Goal: Complete application form: Fill out and submit a form for a specific purpose

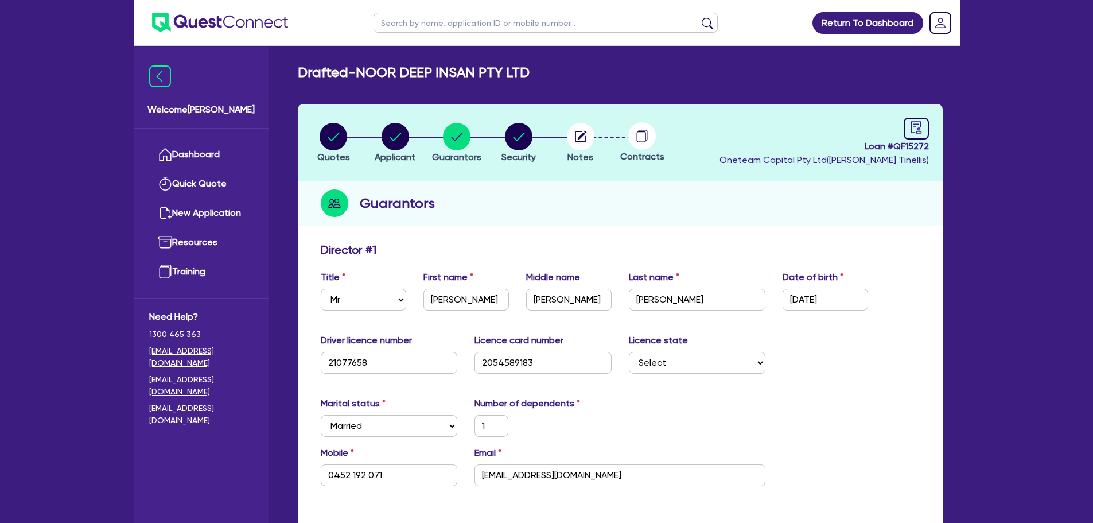
select select "MR"
select select "[GEOGRAPHIC_DATA]"
select select "MARRIED"
select select "PROPERTY"
select select "CASH"
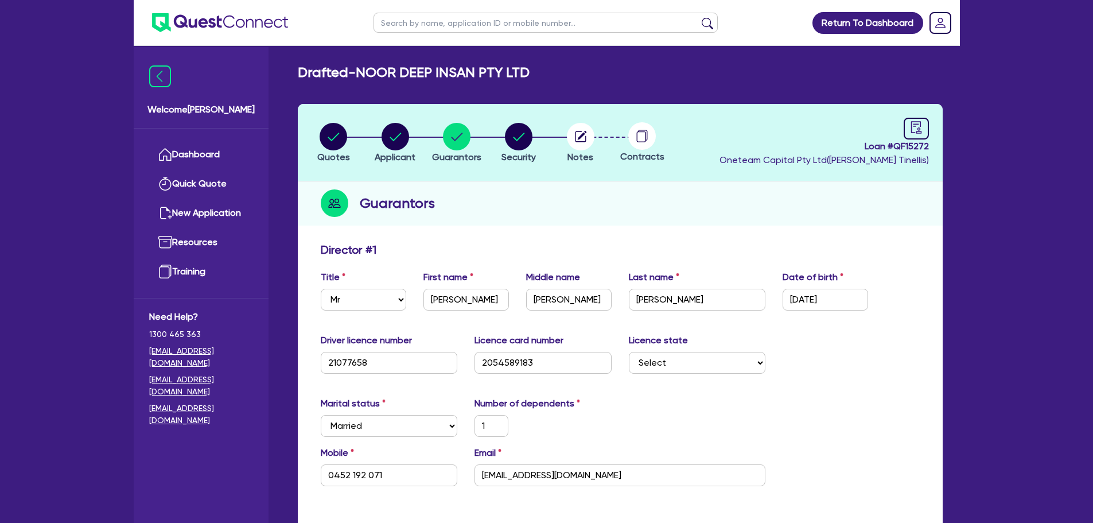
select select "VEHICLE"
select select "MORTGAGE"
click at [340, 134] on circle "button" at bounding box center [334, 137] width 28 height 28
select select "PRIMARY_ASSETS"
select select "HEAVY_TRUCKS"
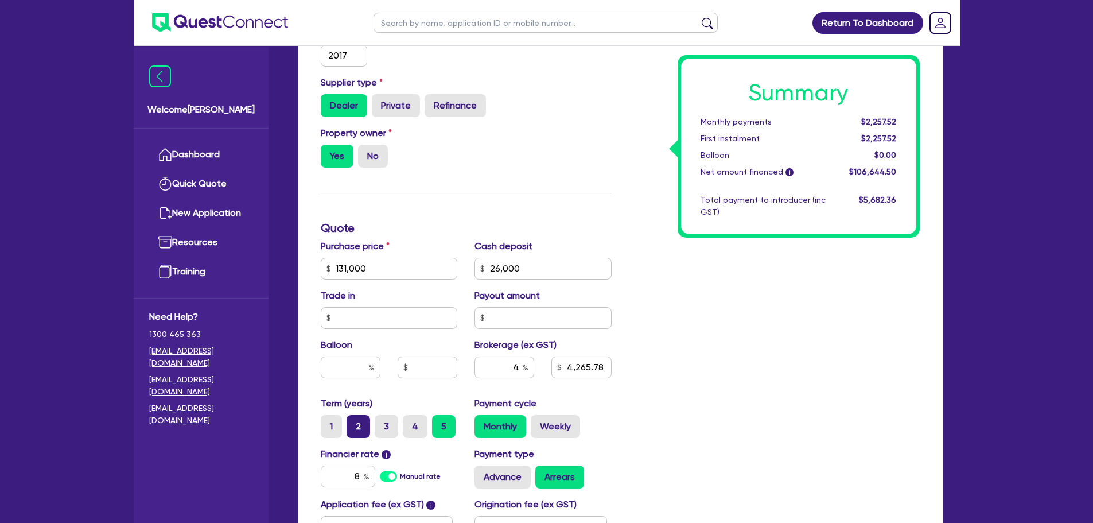
scroll to position [402, 0]
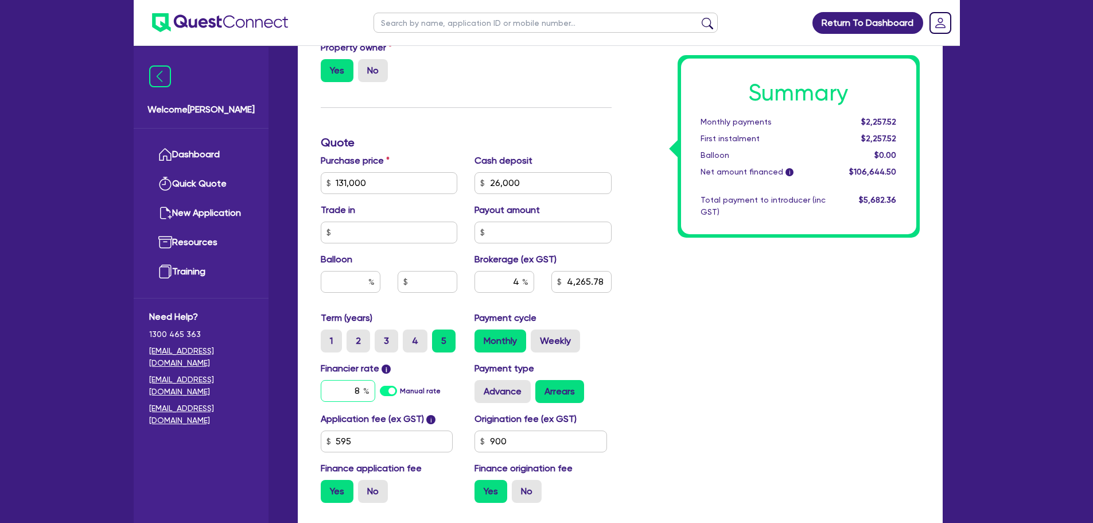
click at [362, 391] on input "8" at bounding box center [348, 391] width 55 height 22
type input "8.49"
type input "131,000"
type input "26,000"
type input "4,265.78"
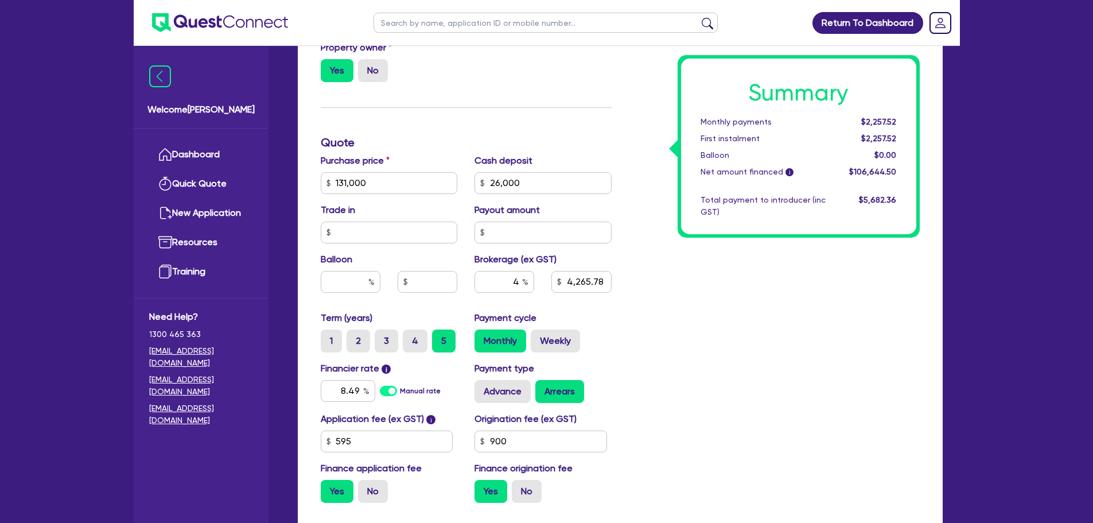
click at [706, 325] on div "Summary Monthly payments $2,257.52 First instalment $2,257.52 Balloon $0.00 Net…" at bounding box center [774, 176] width 308 height 671
type input "131,000"
type input "26,000"
type input "4,265.78"
drag, startPoint x: 520, startPoint y: 280, endPoint x: 499, endPoint y: 279, distance: 20.7
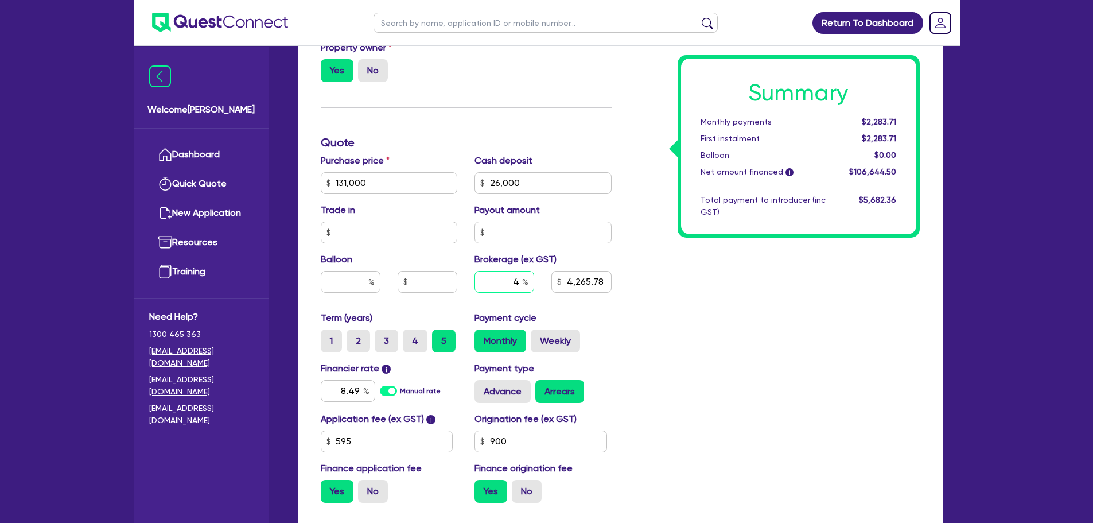
click at [492, 277] on input "4" at bounding box center [505, 282] width 60 height 22
type input "1"
type input "131,000"
type input "26,000"
type input "4,265.78"
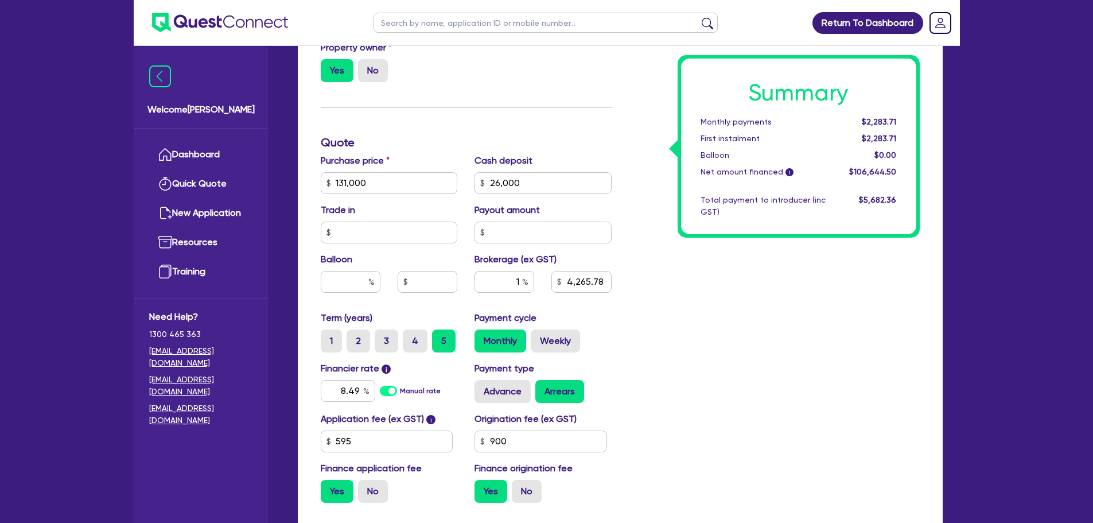
click at [759, 307] on div "Summary Monthly payments $2,283.71 First instalment $2,283.71 Balloon $0.00 Net…" at bounding box center [774, 176] width 308 height 671
type input "131,000"
type input "26,000"
type input "1,066.45"
drag, startPoint x: 520, startPoint y: 280, endPoint x: 498, endPoint y: 282, distance: 22.5
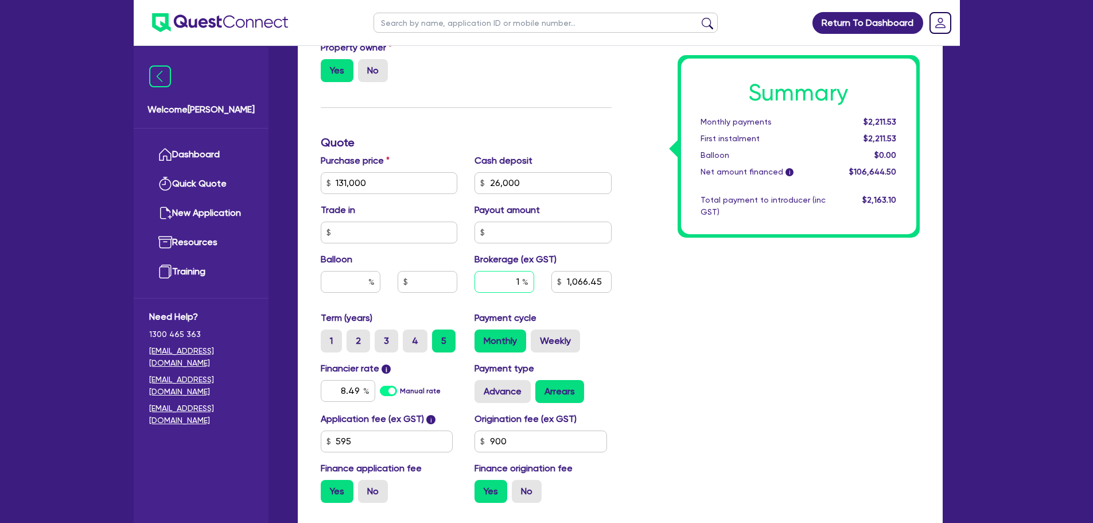
click at [512, 278] on input "1" at bounding box center [505, 282] width 60 height 22
type input "2"
click at [647, 241] on div "Summary Monthly payments $2,211.53 First instalment $2,211.53 Balloon $0.00 Net…" at bounding box center [774, 176] width 308 height 671
type input "131,000"
type input "26,000"
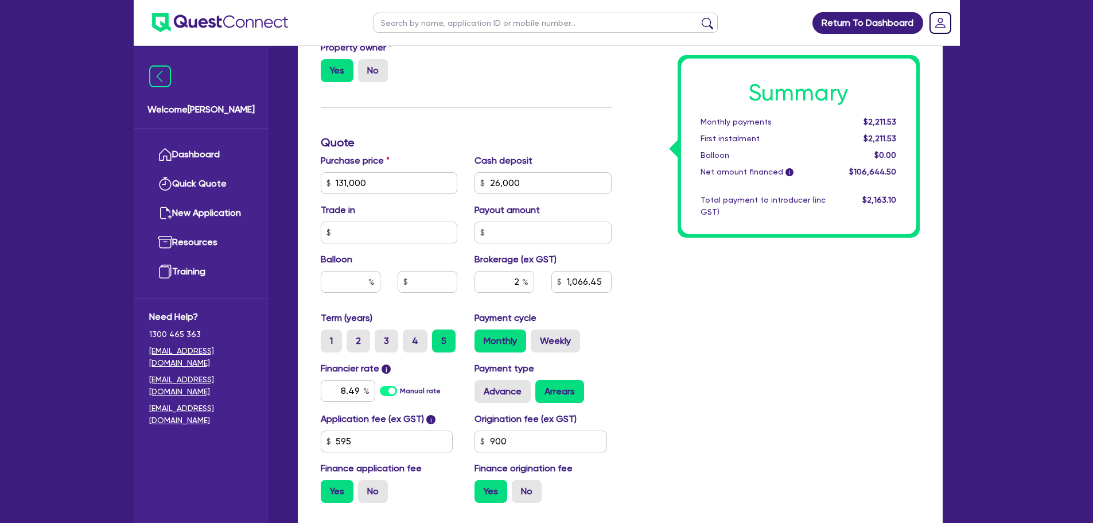
type input "1,066.45"
type input "131,000"
type input "26,000"
type input "2,132.89"
drag, startPoint x: 600, startPoint y: 281, endPoint x: 568, endPoint y: 282, distance: 32.8
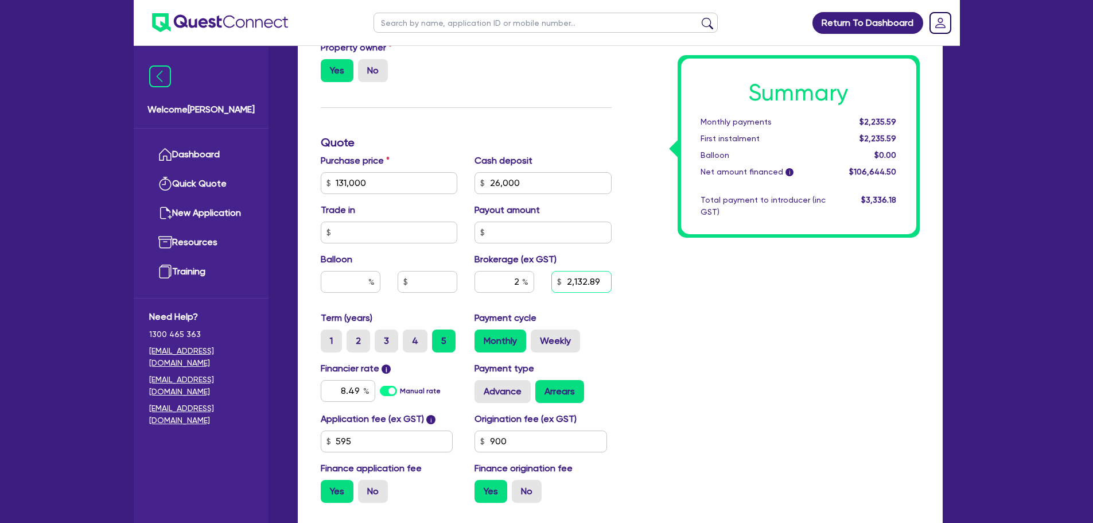
click at [568, 282] on input "2,132.89" at bounding box center [582, 282] width 60 height 22
type input "131,000"
type input "26,000"
type input "2,132.89"
click at [622, 346] on div "Summary Monthly payments $2,235.59 First instalment $2,235.59 Balloon $0.00 Net…" at bounding box center [774, 176] width 308 height 671
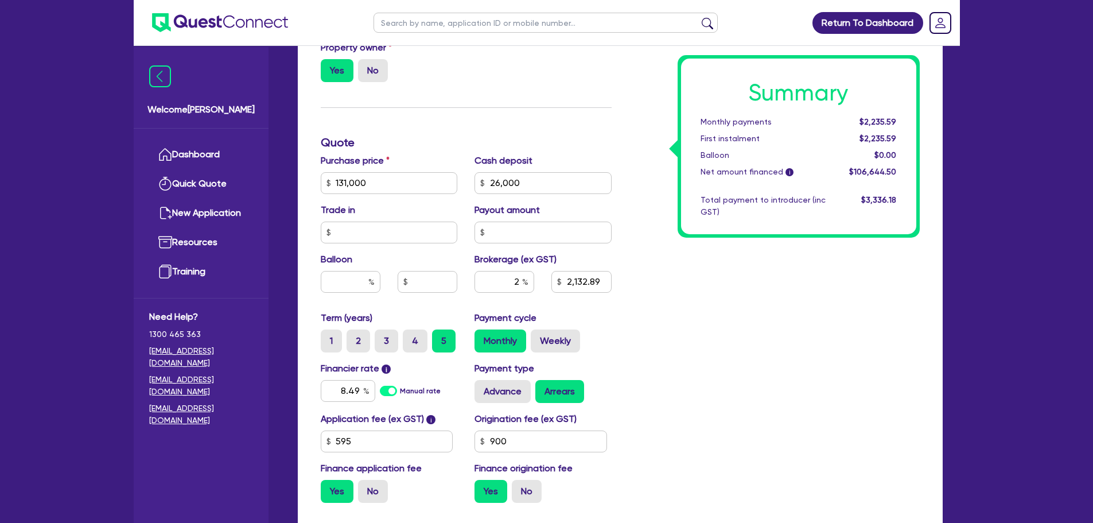
type input "131,000"
type input "26,000"
type input "2,132.89"
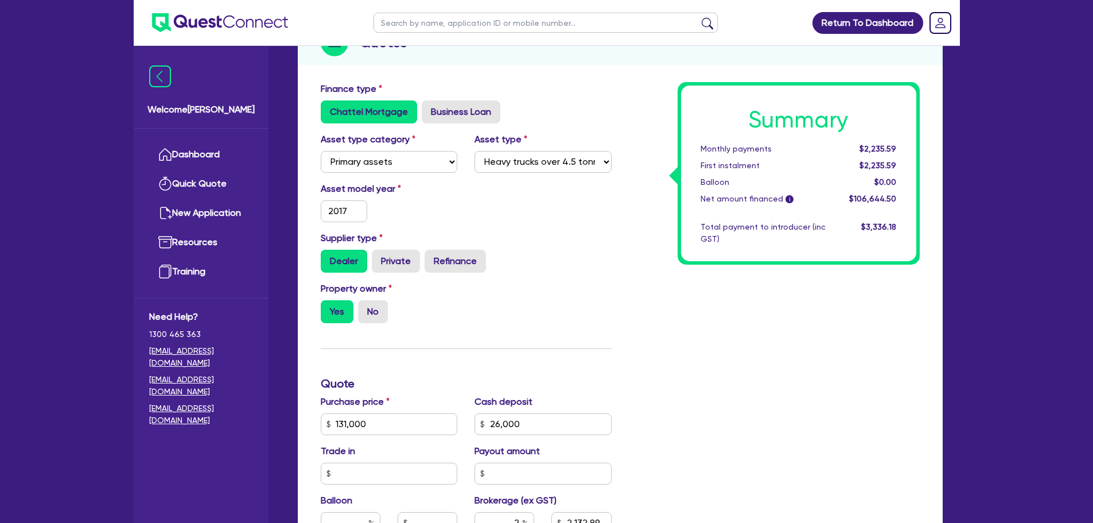
scroll to position [0, 0]
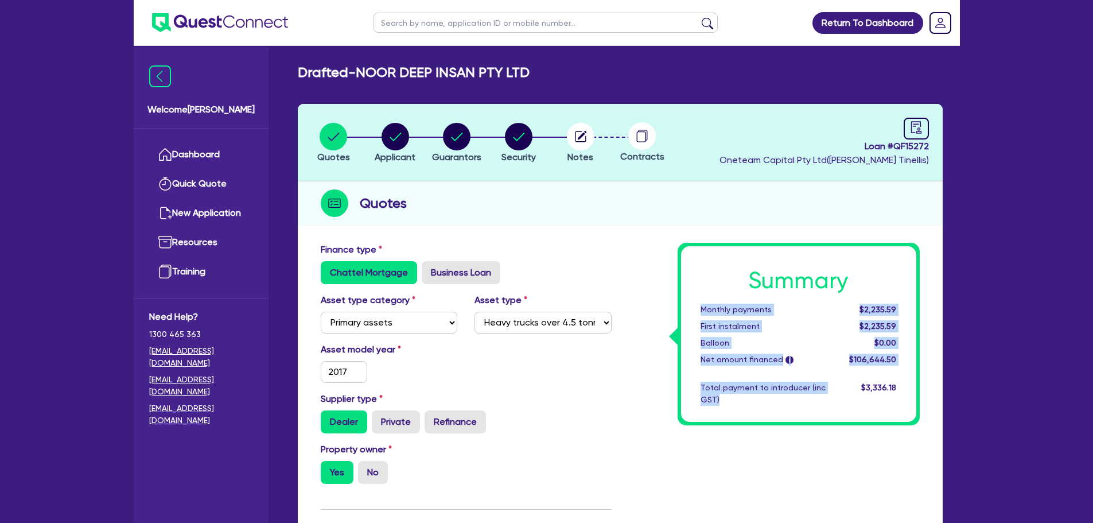
drag, startPoint x: 738, startPoint y: 401, endPoint x: 698, endPoint y: 302, distance: 106.4
click at [698, 302] on div "Summary Monthly payments $2,235.59 First instalment $2,235.59 Balloon $0.00 Net…" at bounding box center [798, 334] width 235 height 176
click at [794, 421] on div "Summary Monthly payments $2,235.59 First instalment $2,235.59 Balloon $0.00 Net…" at bounding box center [798, 334] width 235 height 176
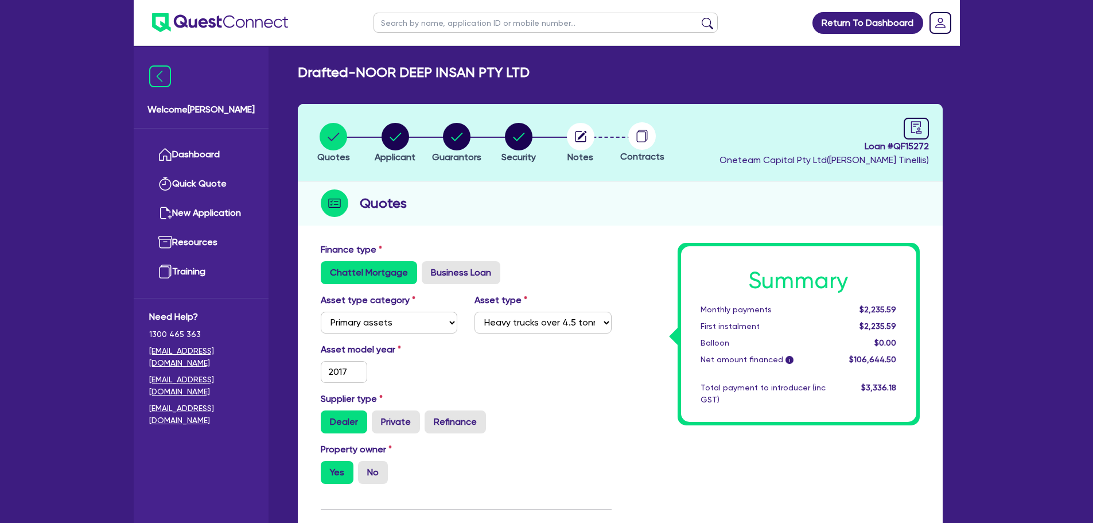
click at [855, 403] on div "$3,336.18" at bounding box center [870, 394] width 71 height 24
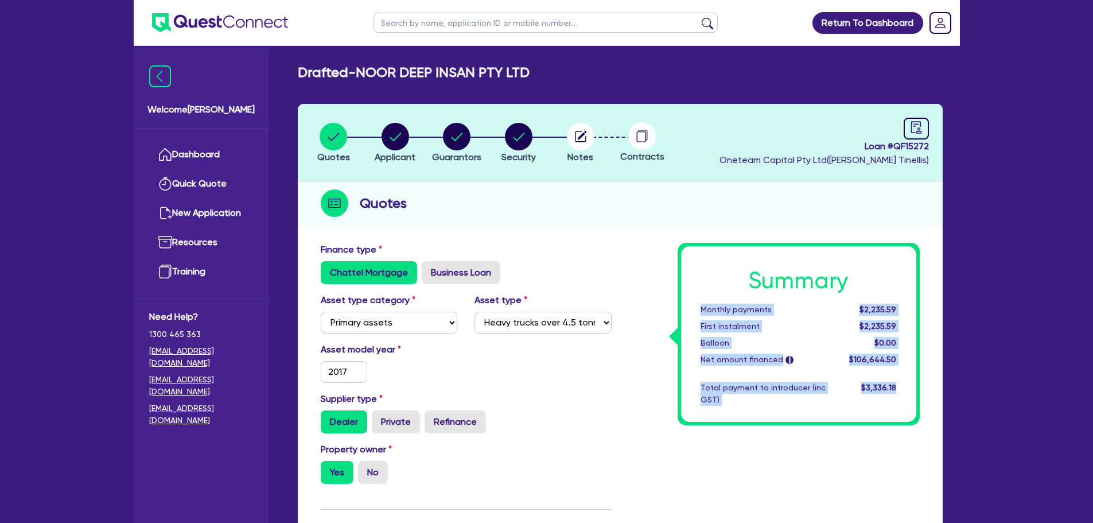
drag, startPoint x: 900, startPoint y: 387, endPoint x: 690, endPoint y: 297, distance: 228.8
click at [690, 297] on div "Summary Monthly payments $2,235.59 First instalment $2,235.59 Balloon $0.00 Net…" at bounding box center [798, 334] width 235 height 176
click at [803, 416] on div "Summary Monthly payments $2,235.59 First instalment $2,235.59 Balloon $0.00 Net…" at bounding box center [798, 334] width 235 height 176
click at [796, 410] on div "Summary Monthly payments $2,235.59 First instalment $2,235.59 Balloon $0.00 Net…" at bounding box center [798, 334] width 235 height 176
click at [811, 403] on div "Total payment to introducer (inc GST)" at bounding box center [763, 394] width 142 height 24
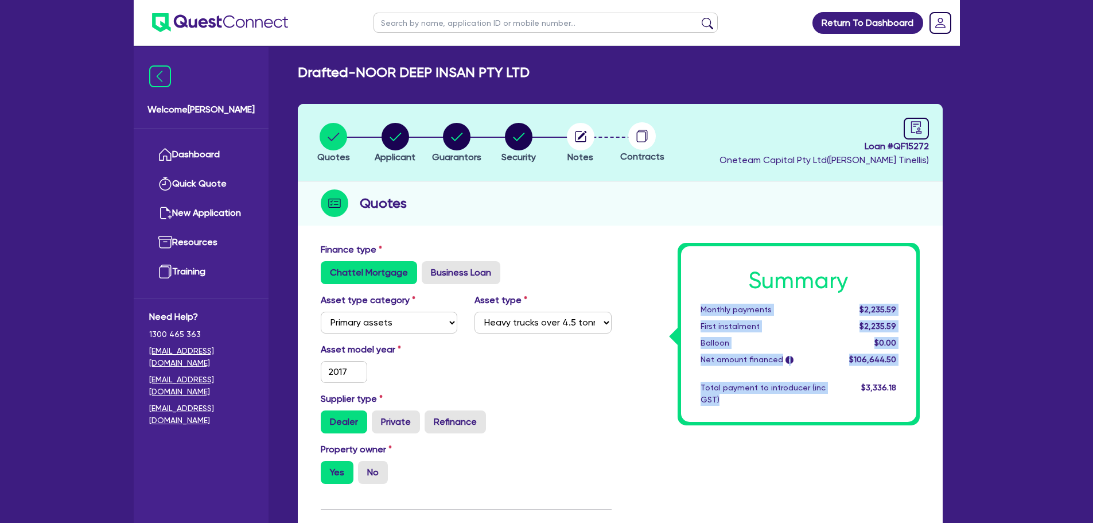
drag, startPoint x: 722, startPoint y: 408, endPoint x: 700, endPoint y: 306, distance: 104.0
click at [700, 306] on div "Summary Monthly payments $2,235.59 First instalment $2,235.59 Balloon $0.00 Net…" at bounding box center [798, 334] width 235 height 176
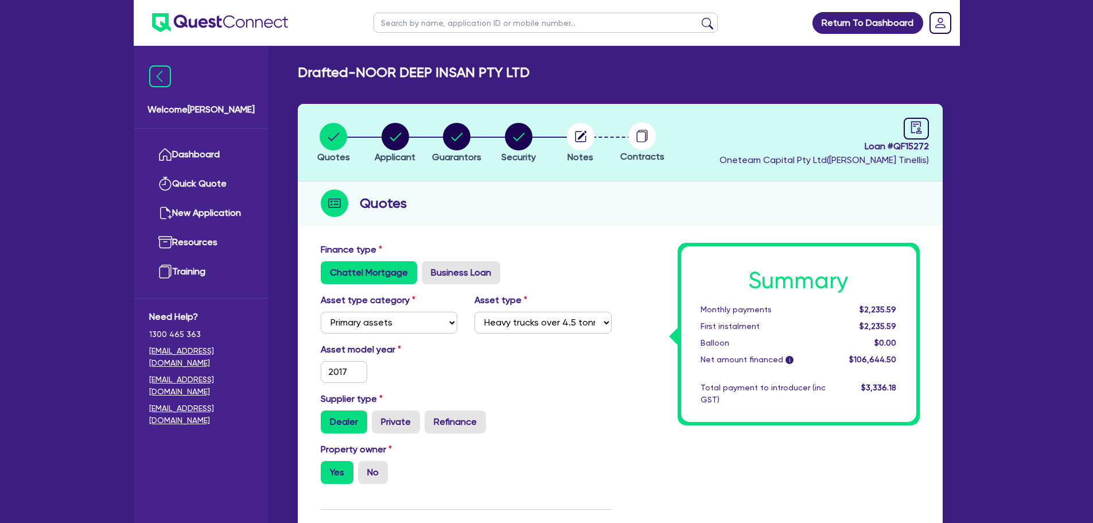
click at [839, 408] on div "Summary Monthly payments $2,235.59 First instalment $2,235.59 Balloon $0.00 Net…" at bounding box center [798, 334] width 235 height 176
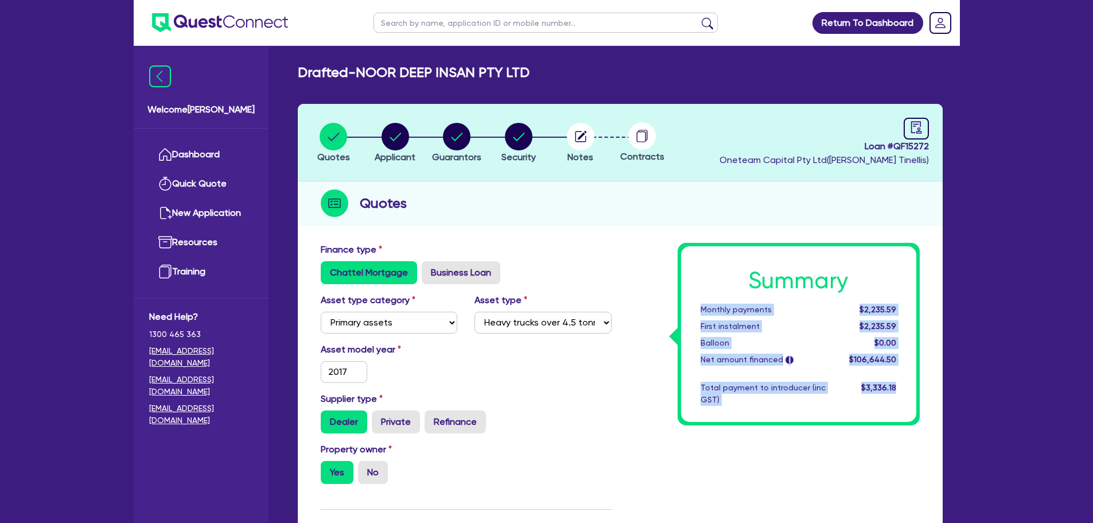
drag, startPoint x: 902, startPoint y: 390, endPoint x: 700, endPoint y: 298, distance: 221.7
click at [700, 298] on div "Summary Monthly payments $2,235.59 First instalment $2,235.59 Balloon $0.00 Net…" at bounding box center [798, 334] width 235 height 176
click at [732, 382] on div "Total payment to introducer (inc GST)" at bounding box center [763, 394] width 142 height 24
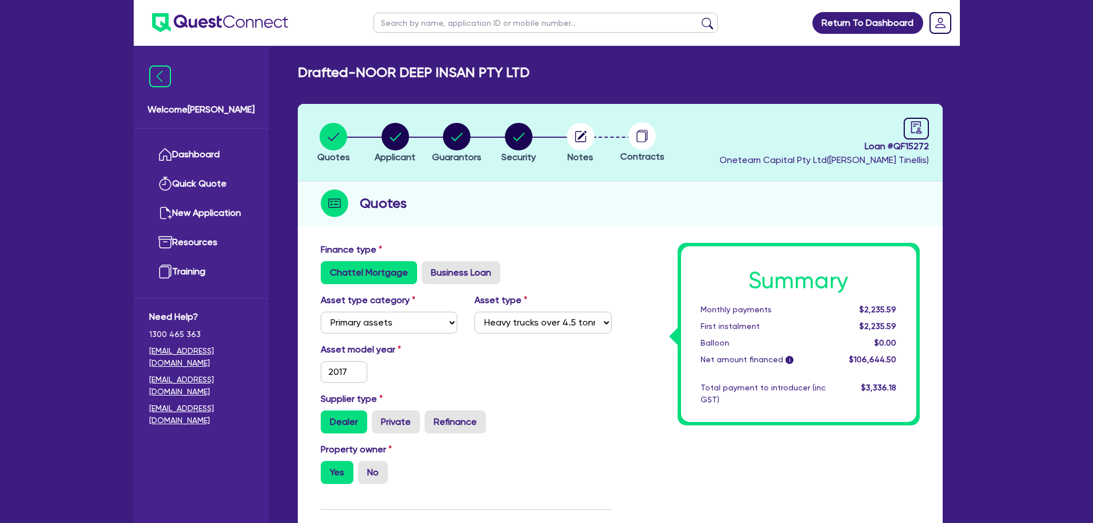
click at [747, 410] on div "Summary Monthly payments $2,235.59 First instalment $2,235.59 Balloon $0.00 Net…" at bounding box center [798, 334] width 235 height 176
click at [907, 130] on link at bounding box center [916, 129] width 25 height 22
select select "DRAFTED_NEW"
select select "Other"
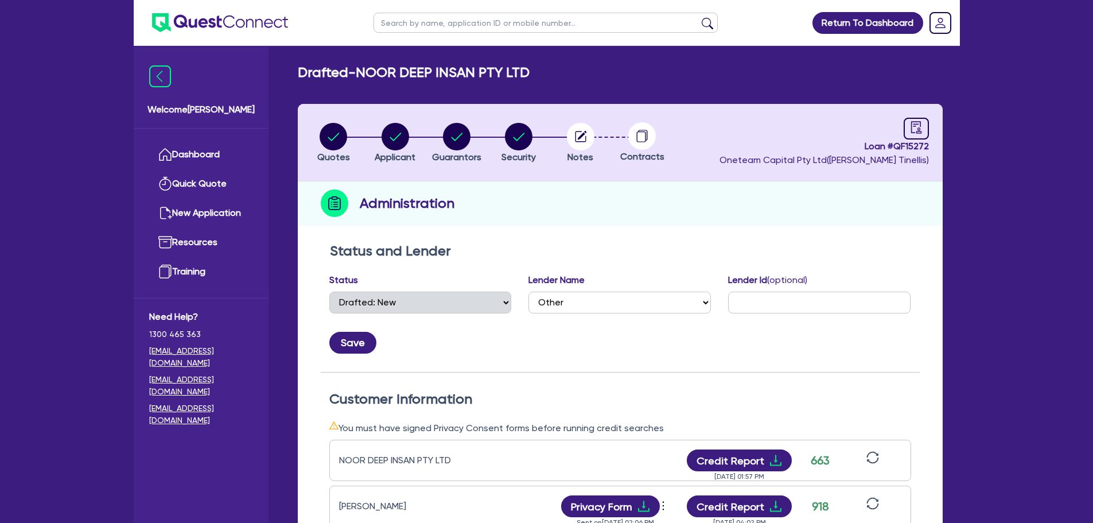
scroll to position [57, 0]
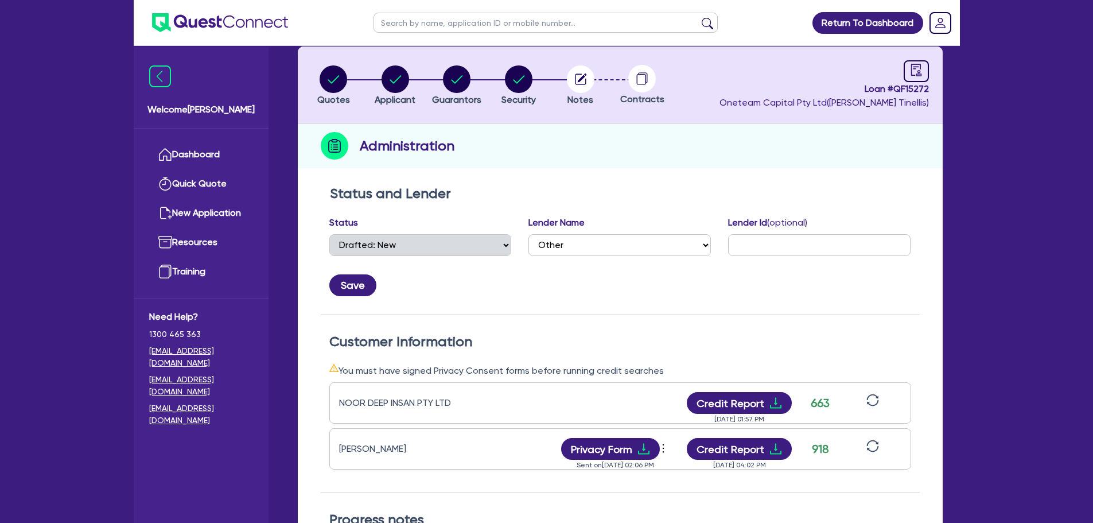
click at [872, 443] on icon "sync" at bounding box center [873, 446] width 13 height 13
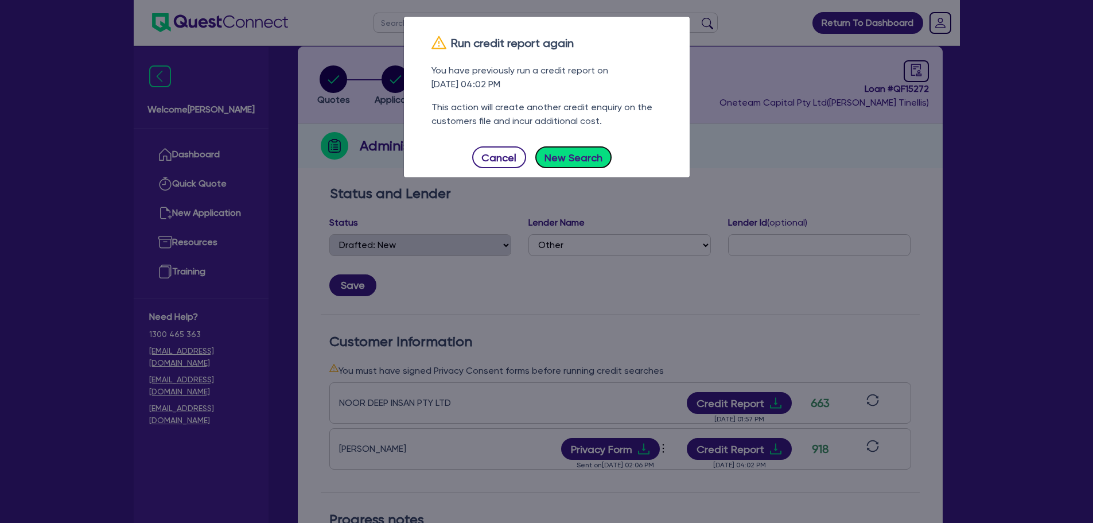
drag, startPoint x: 583, startPoint y: 161, endPoint x: 612, endPoint y: 175, distance: 32.4
click at [583, 161] on button "New Search" at bounding box center [574, 157] width 77 height 22
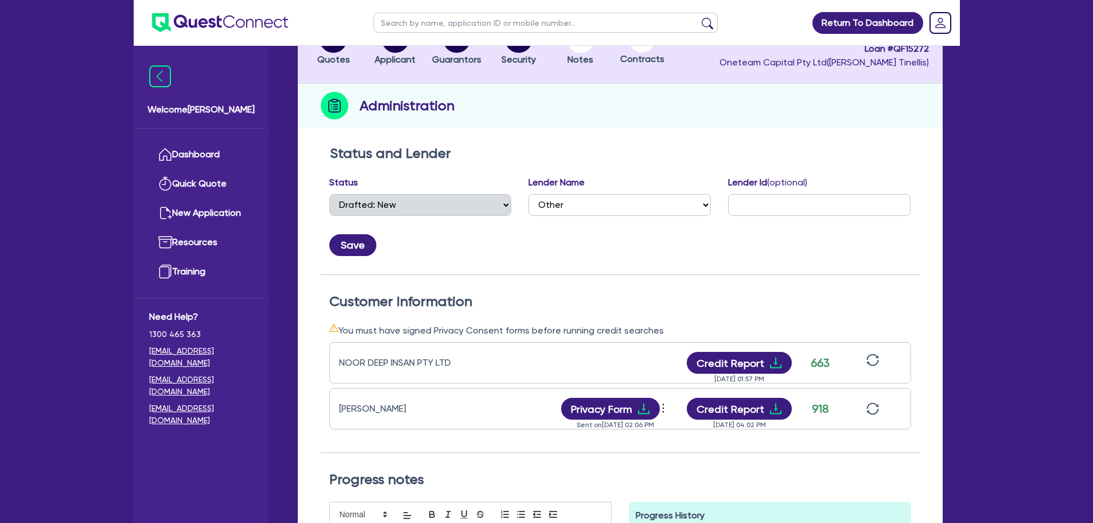
scroll to position [344, 0]
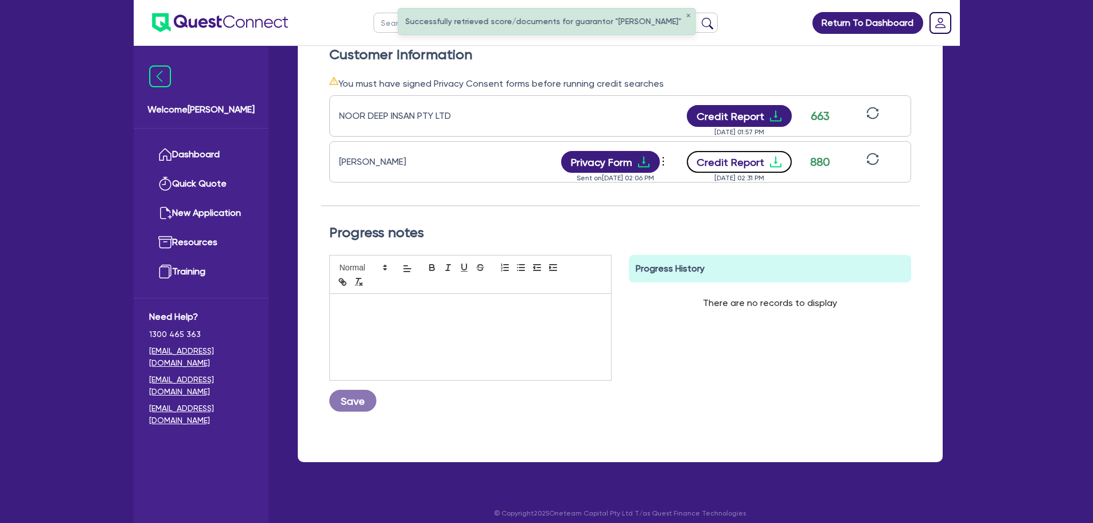
click at [741, 156] on button "Credit Report" at bounding box center [739, 162] width 105 height 22
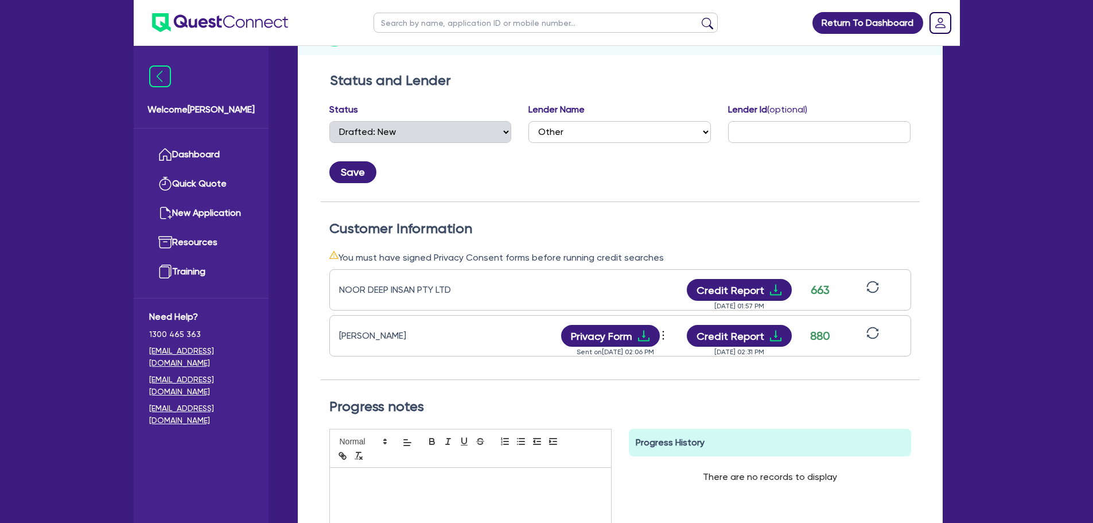
scroll to position [0, 0]
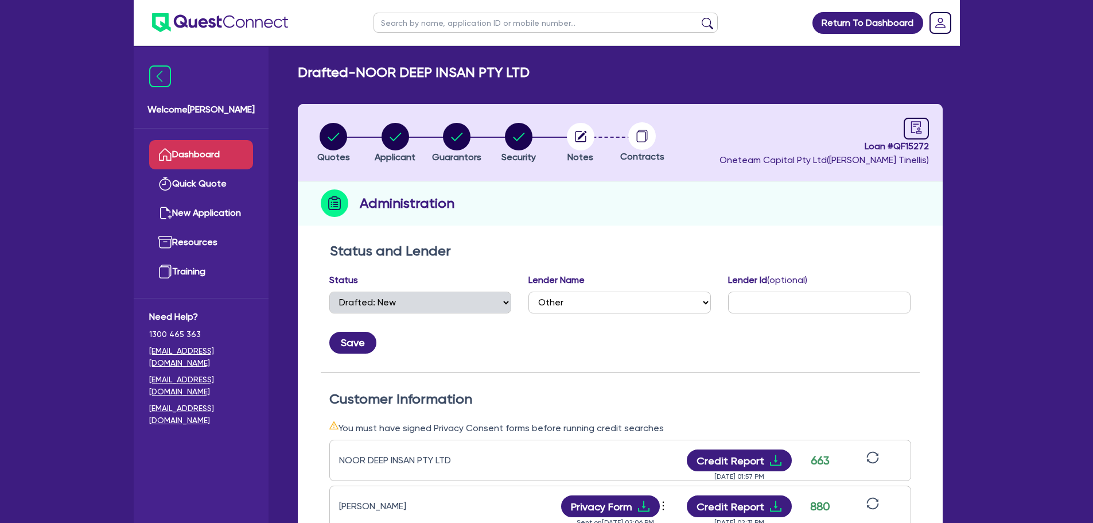
click at [211, 155] on link "Dashboard" at bounding box center [201, 154] width 104 height 29
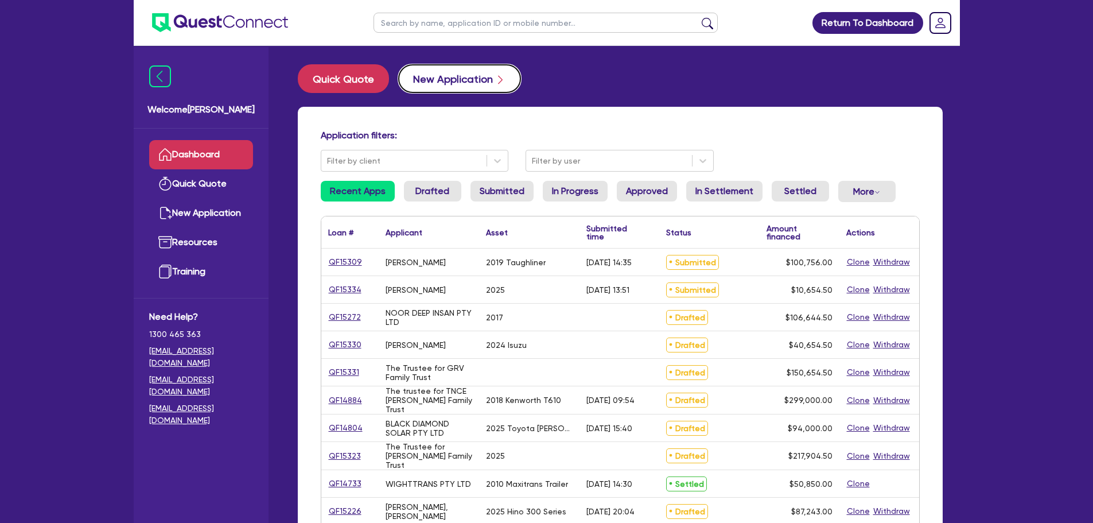
click at [457, 84] on button "New Application" at bounding box center [459, 78] width 123 height 29
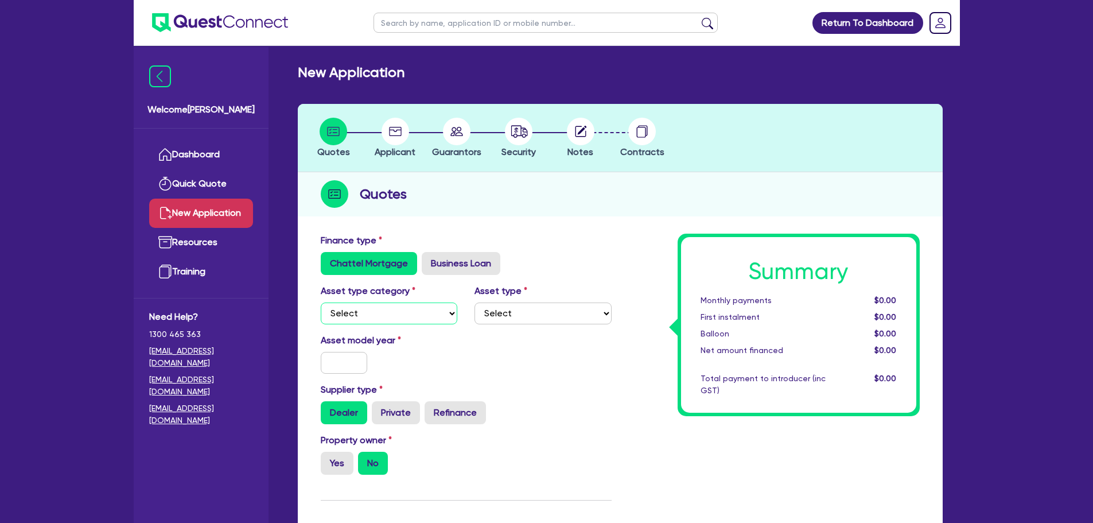
click at [403, 320] on select "Select Cars and light trucks Primary assets Secondary assets Tertiary assets" at bounding box center [389, 313] width 137 height 22
select select "CARS_AND_LIGHT_TRUCKS"
click at [321, 302] on select "Select Cars and light trucks Primary assets Secondary assets Tertiary assets" at bounding box center [389, 313] width 137 height 22
drag, startPoint x: 514, startPoint y: 312, endPoint x: 515, endPoint y: 322, distance: 10.4
click at [514, 312] on select "Select Passenger vehicles Vans and utes Light trucks up to 4.5 tonne" at bounding box center [543, 313] width 137 height 22
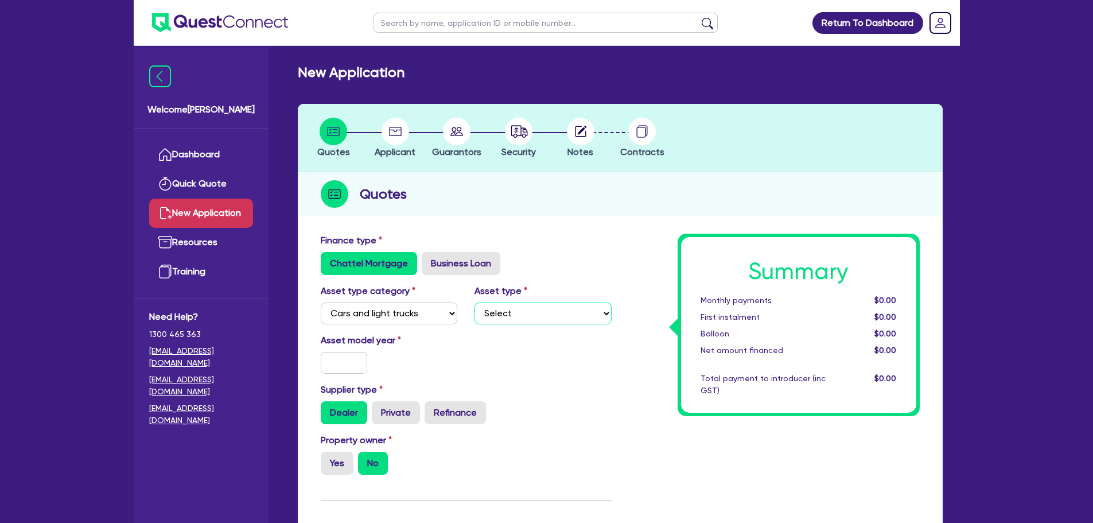
select select "PASSENGER_VEHICLES"
click at [475, 302] on select "Select Passenger vehicles Vans and utes Light trucks up to 4.5 tonne" at bounding box center [543, 313] width 137 height 22
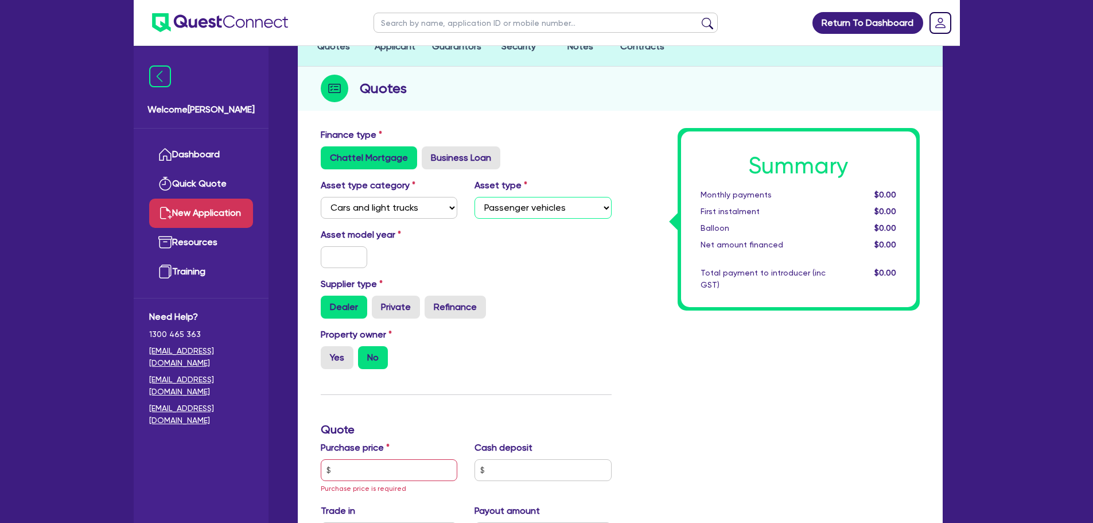
scroll to position [172, 0]
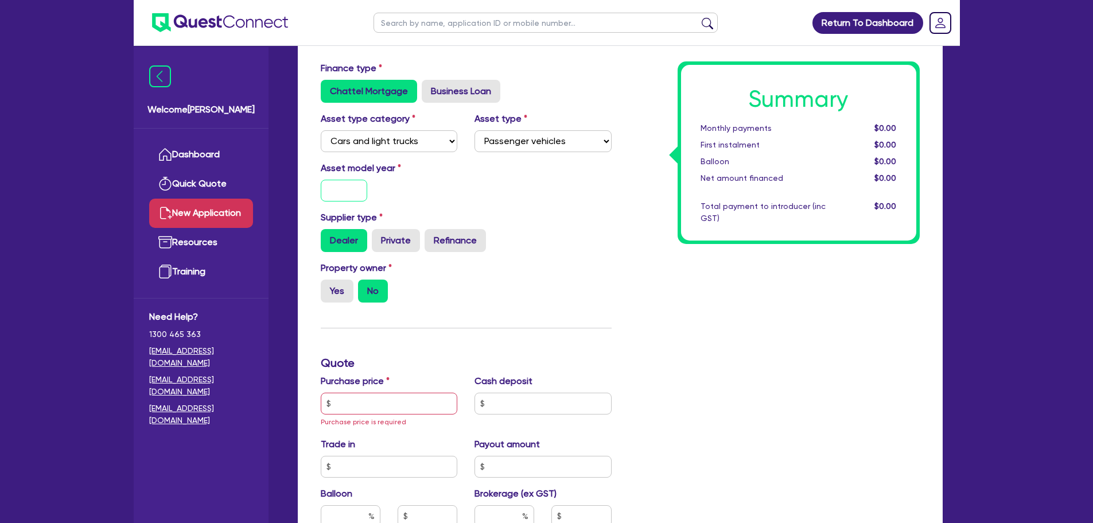
click at [332, 186] on input "text" at bounding box center [344, 191] width 47 height 22
type input "2020"
click at [541, 209] on div "Asset model year [DATE]" at bounding box center [466, 185] width 308 height 49
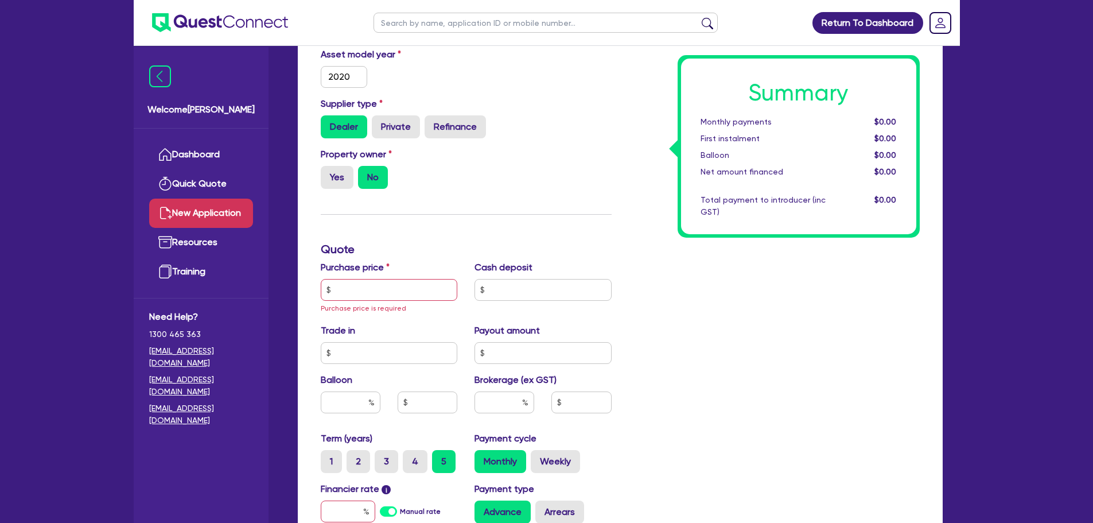
scroll to position [287, 0]
click at [376, 285] on input "text" at bounding box center [389, 289] width 137 height 22
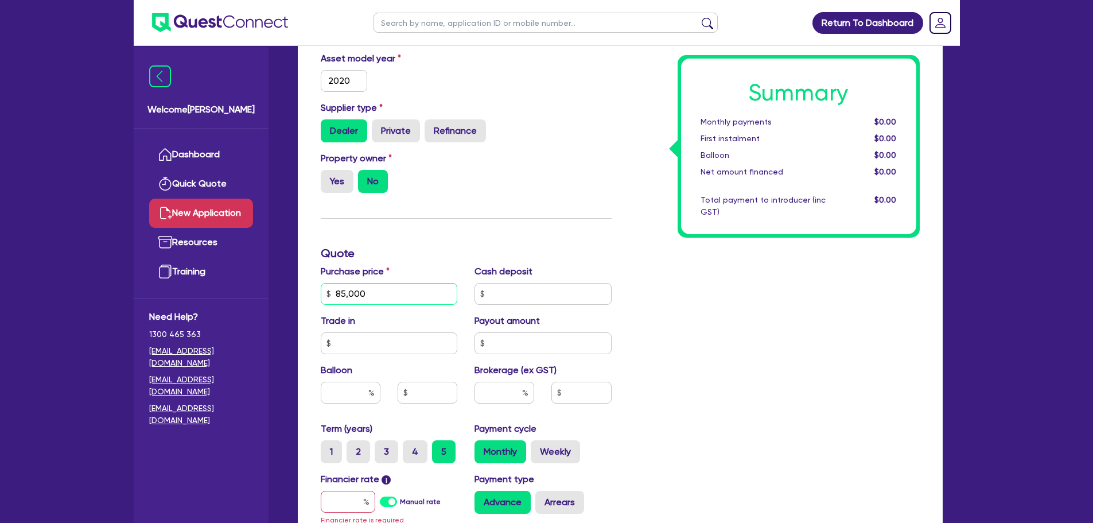
type input "85,000"
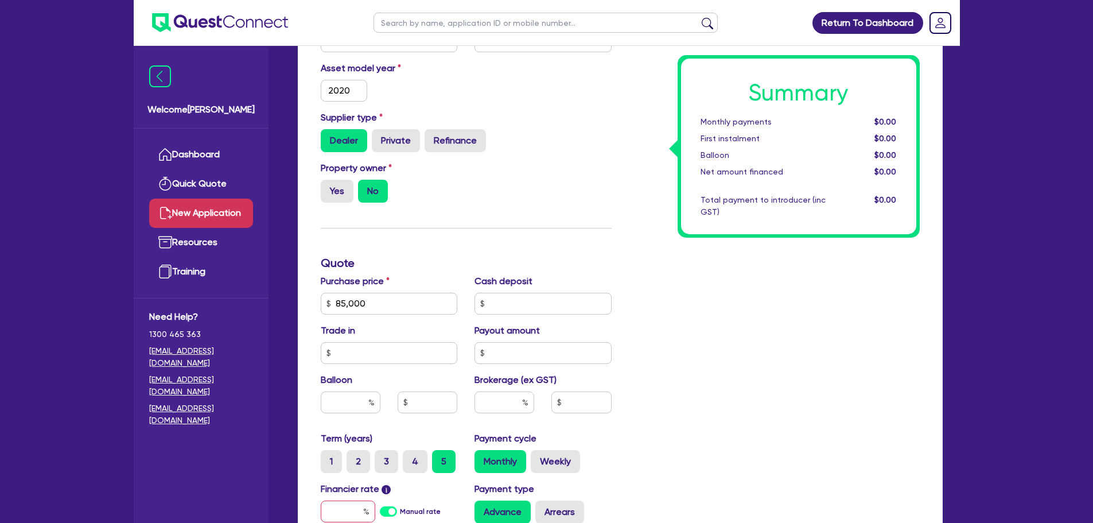
click at [597, 226] on div "Finance type Chattel Mortgage Business Loan Asset type category Select Cars and…" at bounding box center [466, 304] width 308 height 684
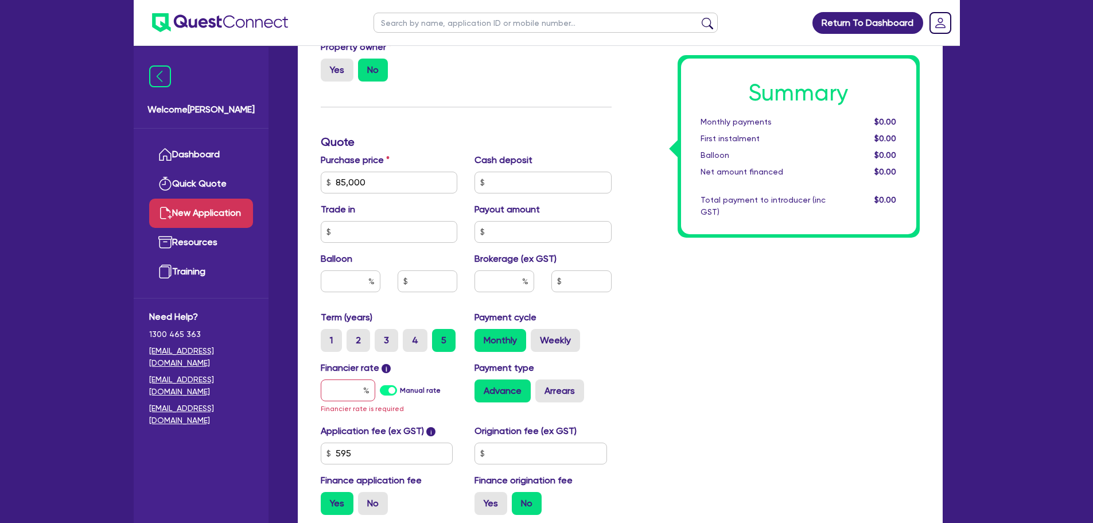
scroll to position [517, 0]
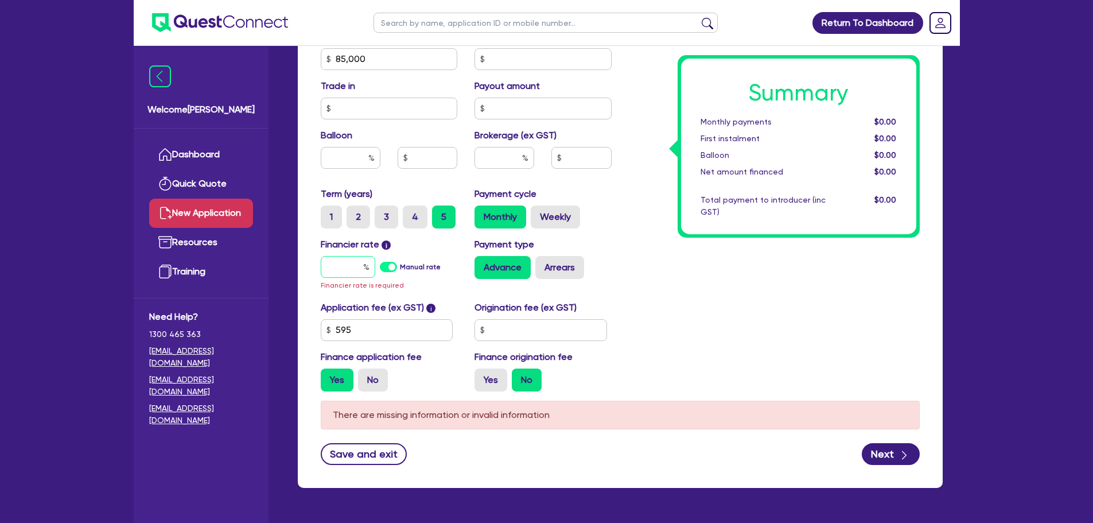
click at [349, 267] on input "text" at bounding box center [348, 267] width 55 height 22
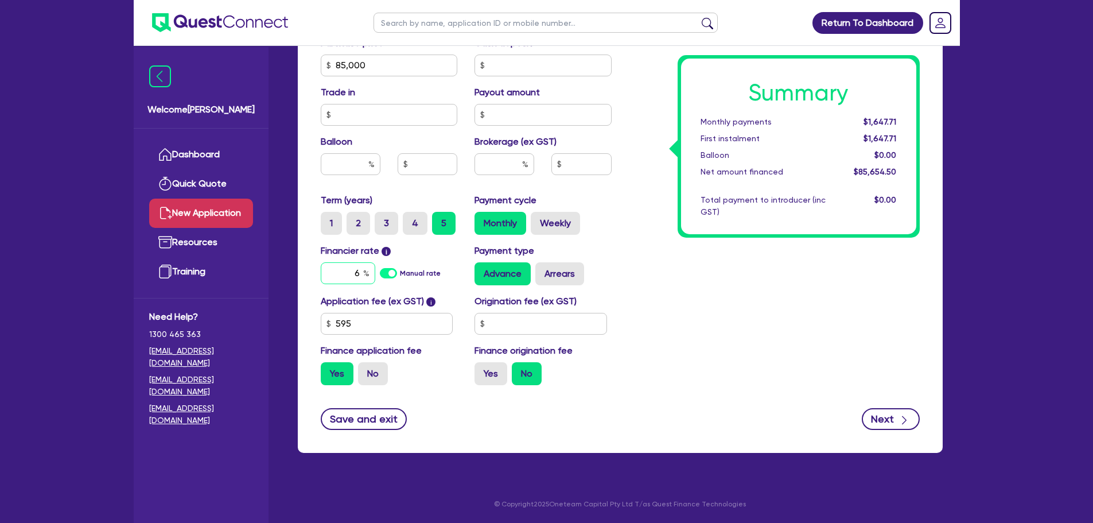
type input "6"
click at [890, 418] on button "Next" at bounding box center [891, 419] width 58 height 22
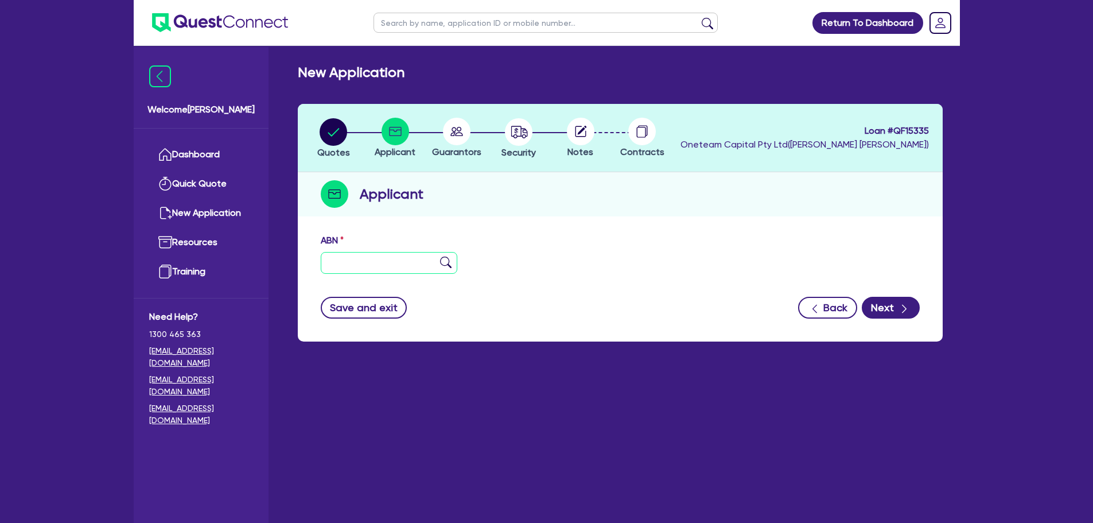
click at [407, 258] on input "text" at bounding box center [389, 263] width 137 height 22
type input "82 675 473 039"
type input "The Trustee for The [PERSON_NAME] Business Trust"
type input "OCM Services"
select select "TRUST"
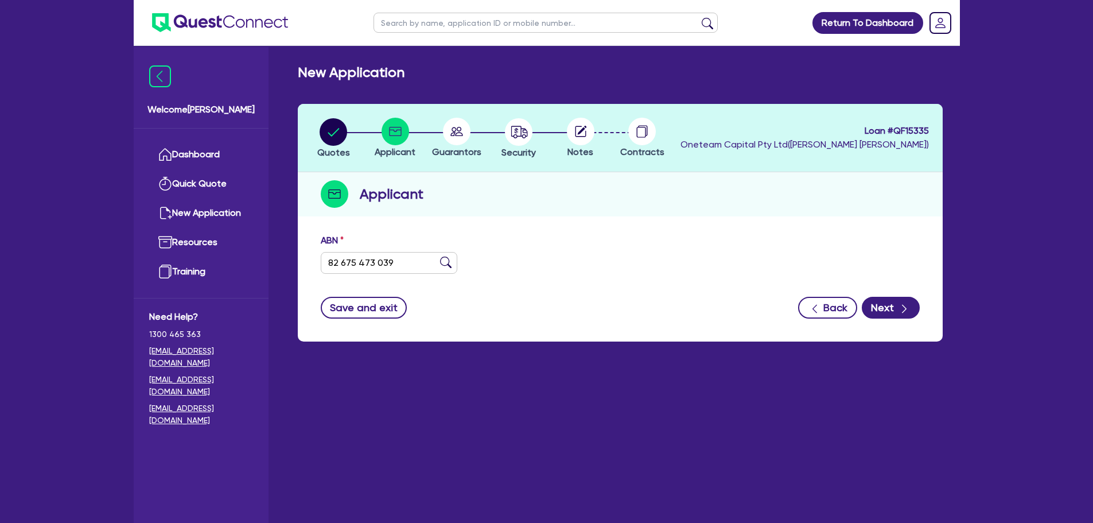
type input "[DATE]"
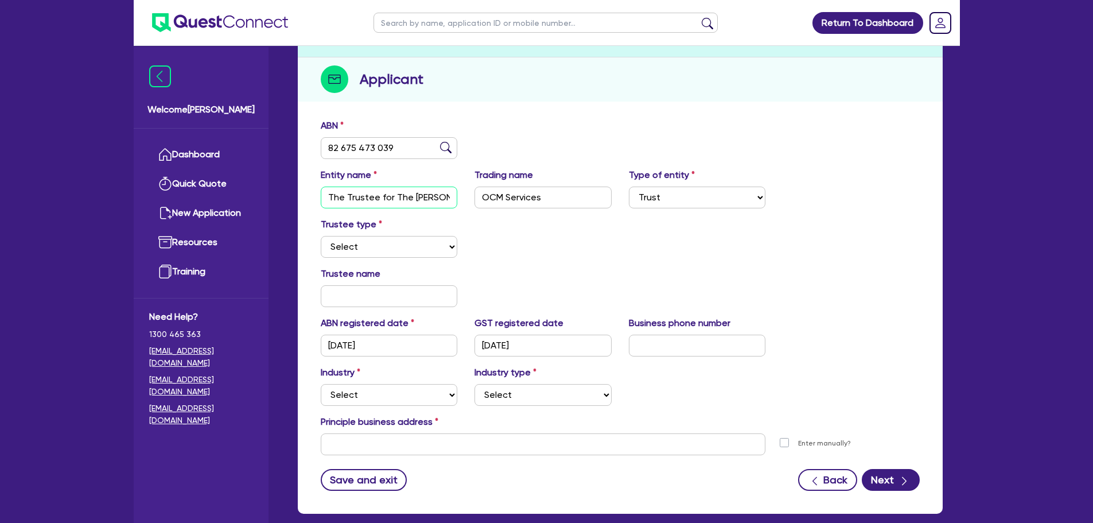
scroll to position [0, 79]
drag, startPoint x: 405, startPoint y: 197, endPoint x: 483, endPoint y: 201, distance: 78.2
click at [483, 201] on div "Entity name The Trustee for The [PERSON_NAME] Business Trust Trading name OCM S…" at bounding box center [620, 192] width 616 height 49
click at [483, 222] on div "Trustee type Select Individual Company" at bounding box center [620, 242] width 616 height 49
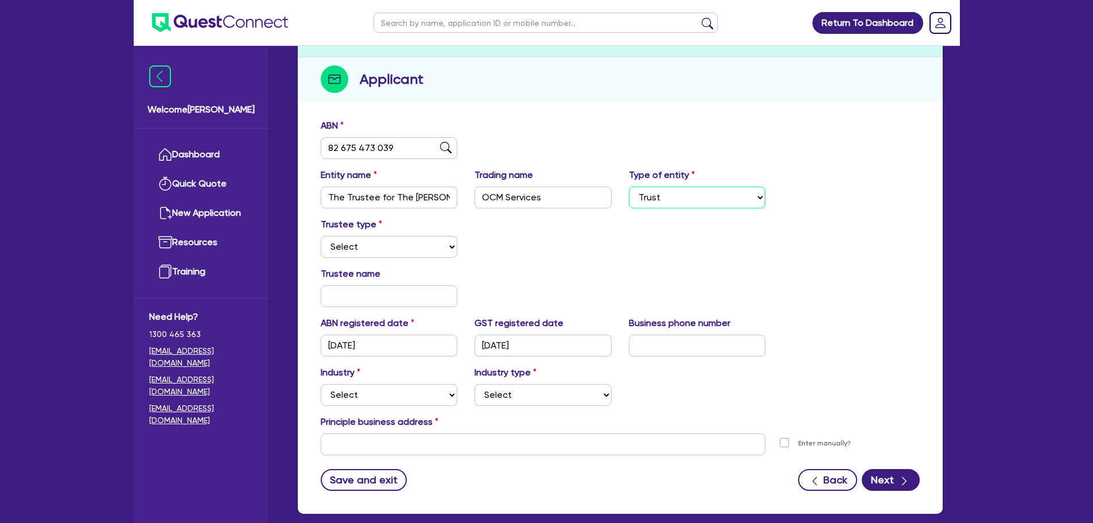
click at [716, 191] on select "Select Sole Trader Company Partnership Trust" at bounding box center [697, 198] width 137 height 22
click at [526, 251] on div "Trustee type Select Individual Company" at bounding box center [620, 242] width 616 height 49
click at [436, 254] on select "Select Individual Company" at bounding box center [389, 247] width 137 height 22
select select "INDIVIDUAL"
click at [321, 236] on select "Select Individual Company" at bounding box center [389, 247] width 137 height 22
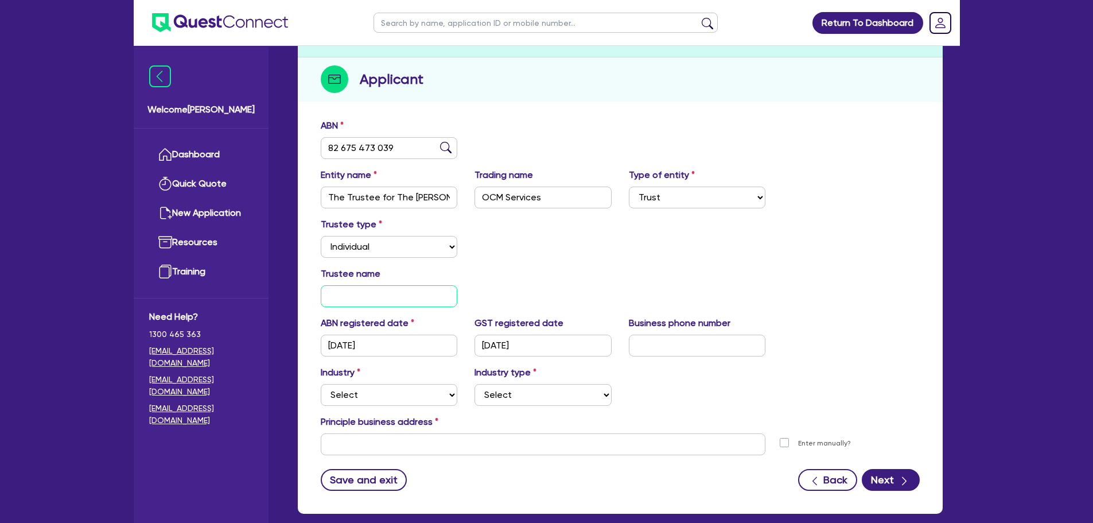
click at [391, 298] on input "text" at bounding box center [389, 296] width 137 height 22
click at [358, 296] on input "WT360 Pty Ltd" at bounding box center [389, 296] width 137 height 22
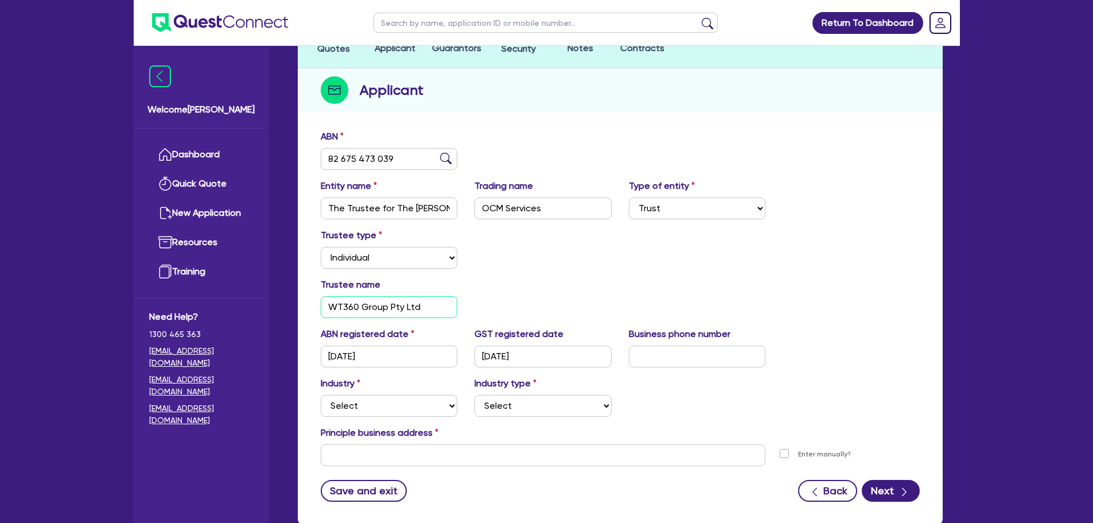
scroll to position [115, 0]
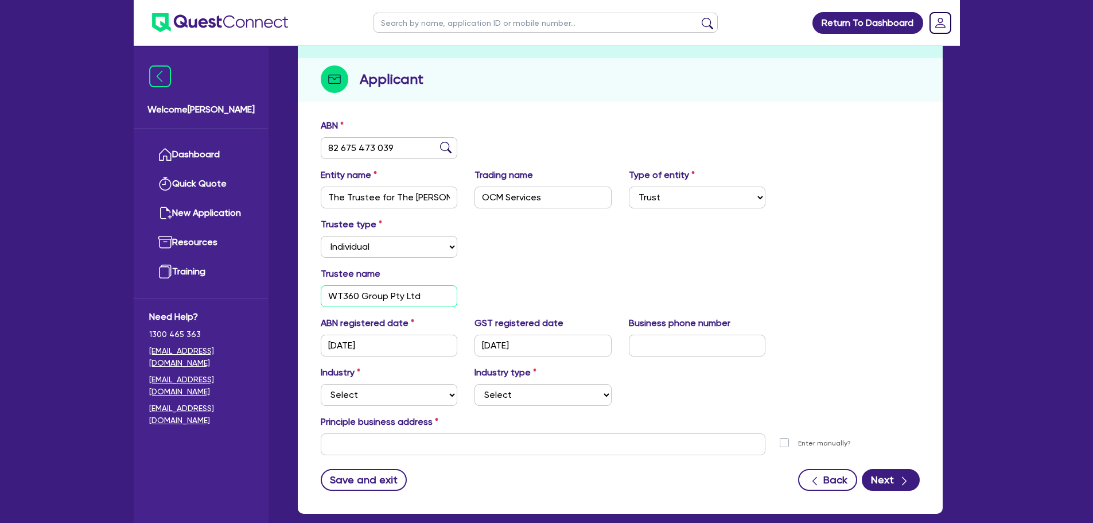
type input "WT360 Group Pty Ltd"
click at [672, 346] on input "text" at bounding box center [697, 346] width 137 height 22
click at [416, 398] on select "Select Accomodation & Food Services Administrative & Support Services Agricultu…" at bounding box center [389, 395] width 137 height 22
select select "TRANSPORT_WAREHOUSING"
click at [321, 384] on select "Select Accomodation & Food Services Administrative & Support Services Agricultu…" at bounding box center [389, 395] width 137 height 22
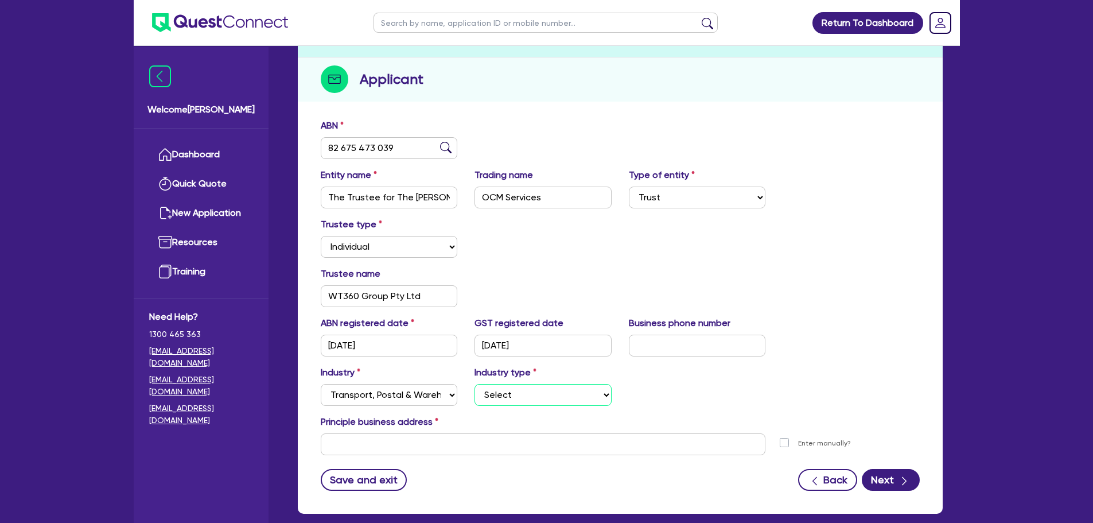
click at [544, 397] on select "Select Taxi & Luxury Car Services Passengers & Freight Transport Services Posta…" at bounding box center [543, 395] width 137 height 22
select select "POSTAL_DELIVERY"
click at [475, 384] on select "Select Taxi & Luxury Car Services Passengers & Freight Transport Services Posta…" at bounding box center [543, 395] width 137 height 22
click at [414, 443] on input "text" at bounding box center [543, 444] width 445 height 22
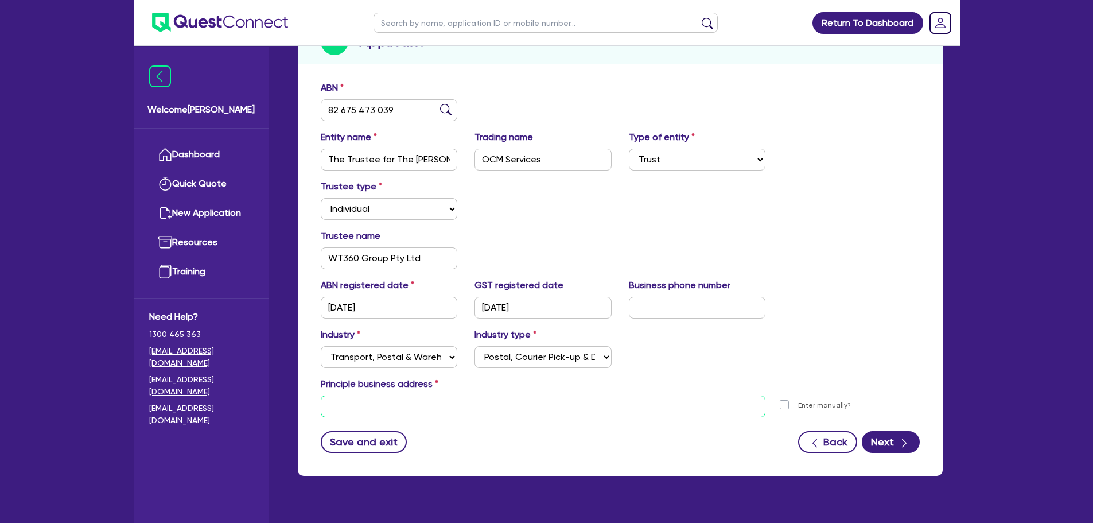
scroll to position [172, 0]
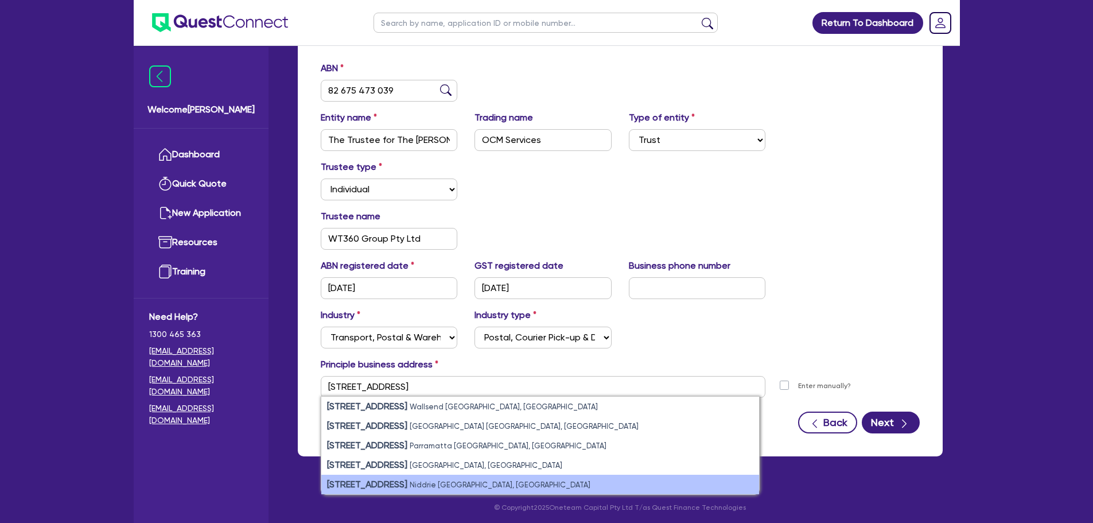
click at [482, 488] on small "Niddrie [GEOGRAPHIC_DATA], [GEOGRAPHIC_DATA]" at bounding box center [500, 484] width 181 height 9
type input "[STREET_ADDRESS]"
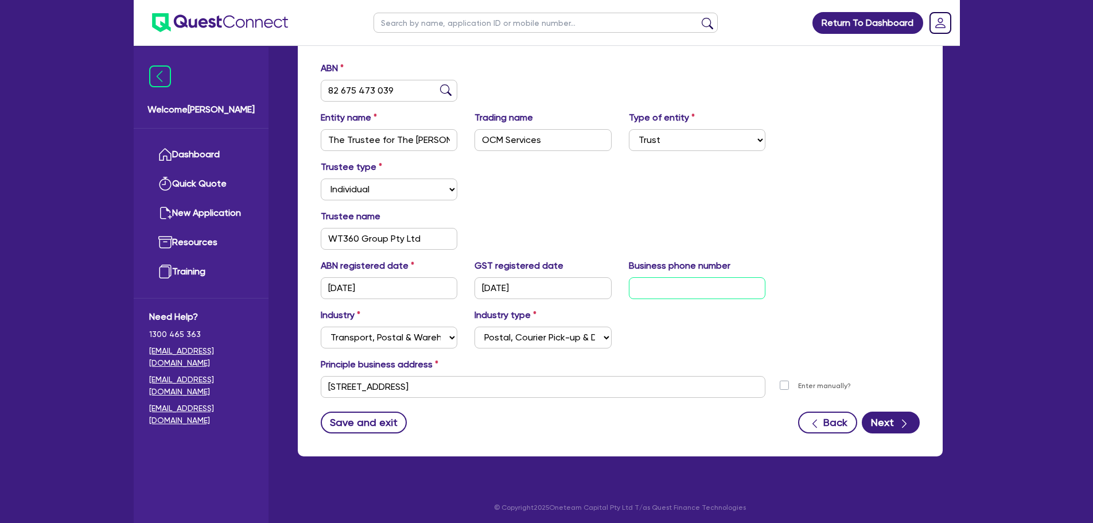
click at [680, 284] on input "text" at bounding box center [697, 288] width 137 height 22
type input "04 0099 9650"
click at [888, 423] on button "Next" at bounding box center [891, 423] width 58 height 22
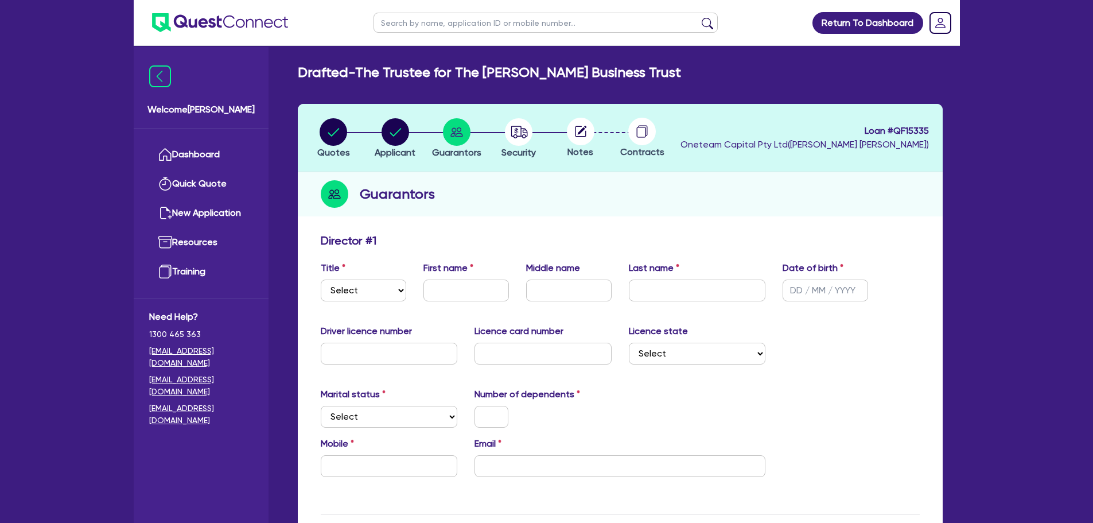
scroll to position [172, 0]
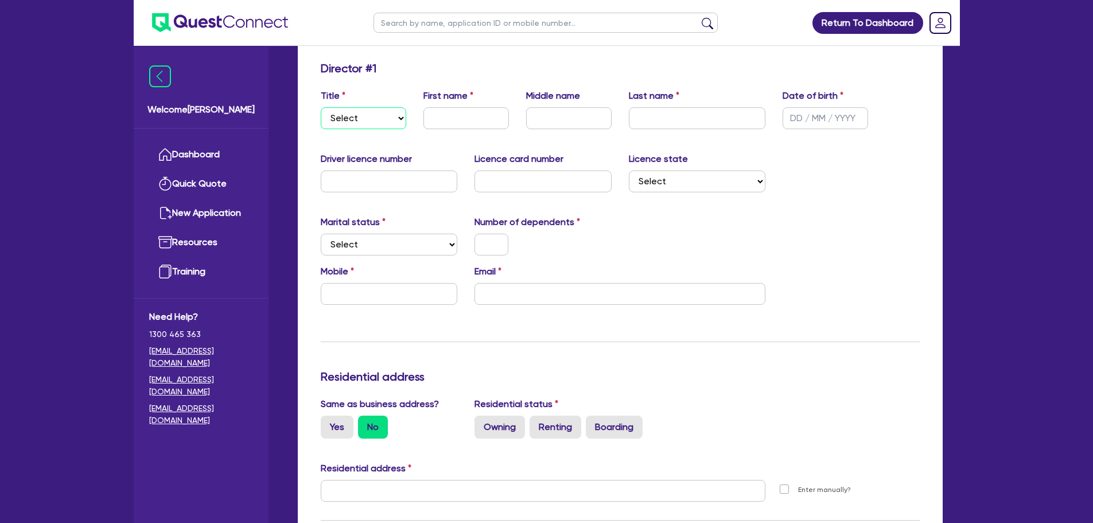
click at [376, 112] on select "Select Mr Mrs Ms Miss Dr" at bounding box center [364, 118] width 86 height 22
select select "MR"
click at [321, 107] on select "Select Mr Mrs Ms Miss Dr" at bounding box center [364, 118] width 86 height 22
click at [447, 111] on input "text" at bounding box center [467, 118] width 86 height 22
type input "[PERSON_NAME]"
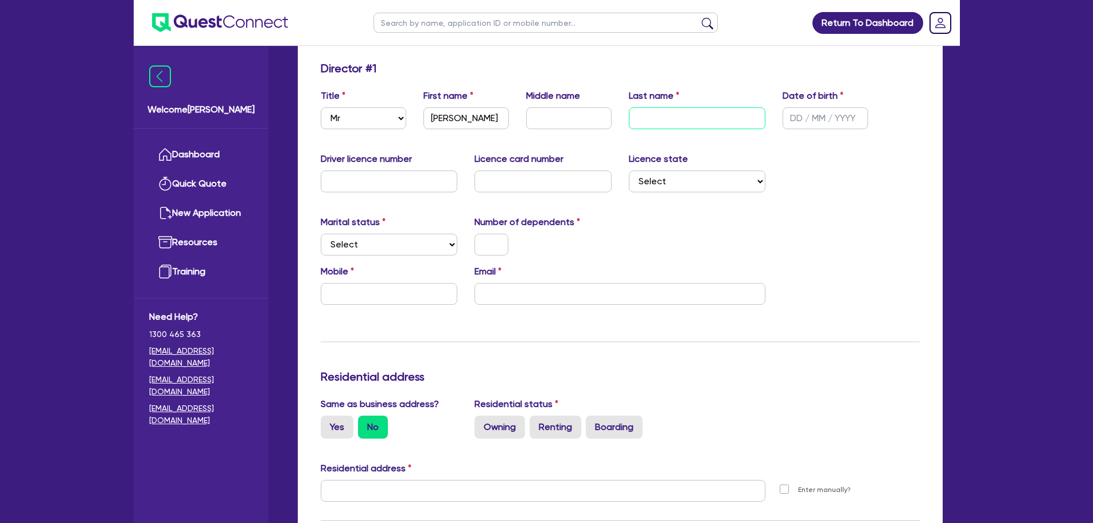
click at [655, 116] on input "text" at bounding box center [697, 118] width 137 height 22
type input "[PERSON_NAME]"
drag, startPoint x: 799, startPoint y: 113, endPoint x: 810, endPoint y: 113, distance: 10.9
click at [799, 112] on input "text" at bounding box center [826, 118] width 86 height 22
click at [835, 121] on input "5 / /" at bounding box center [826, 118] width 86 height 22
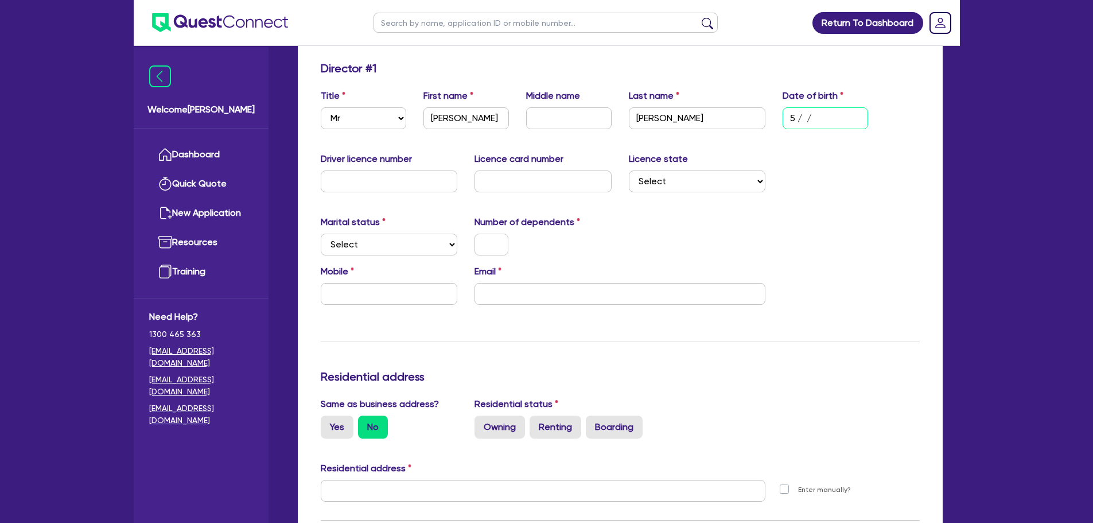
type input "5 / /"
click at [356, 174] on input "text" at bounding box center [389, 181] width 137 height 22
click at [802, 125] on input "5 / /" at bounding box center [826, 118] width 86 height 22
type input "5 / /"
click at [810, 119] on input "5 / /" at bounding box center [826, 118] width 86 height 22
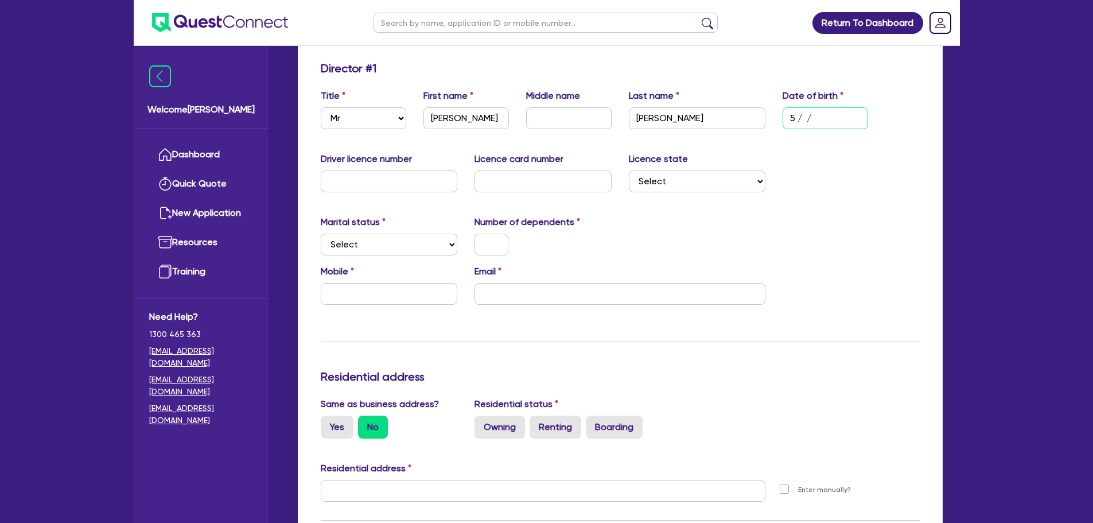
click at [808, 122] on input "5 / /" at bounding box center [826, 118] width 86 height 22
click at [809, 120] on input "5 / /" at bounding box center [826, 118] width 86 height 22
drag, startPoint x: 772, startPoint y: 149, endPoint x: 709, endPoint y: 181, distance: 71.1
click at [766, 155] on div "Update residential status for Director #1 Boarding is only acceptable when the …" at bounding box center [620, 485] width 599 height 849
click at [686, 181] on select "Select [GEOGRAPHIC_DATA] [GEOGRAPHIC_DATA] [GEOGRAPHIC_DATA] [GEOGRAPHIC_DATA] …" at bounding box center [697, 181] width 137 height 22
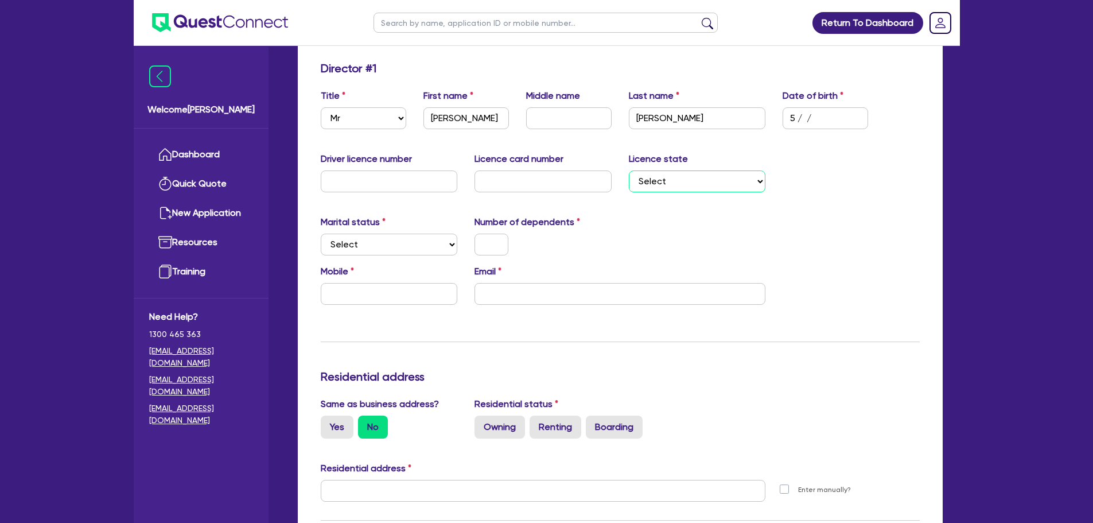
select select "[GEOGRAPHIC_DATA]"
click at [629, 170] on select "Select [GEOGRAPHIC_DATA] [GEOGRAPHIC_DATA] [GEOGRAPHIC_DATA] [GEOGRAPHIC_DATA] …" at bounding box center [697, 181] width 137 height 22
click at [360, 247] on select "Select Single Married De Facto / Partner" at bounding box center [389, 245] width 137 height 22
select select "SINGLE"
click at [321, 234] on select "Select Single Married De Facto / Partner" at bounding box center [389, 245] width 137 height 22
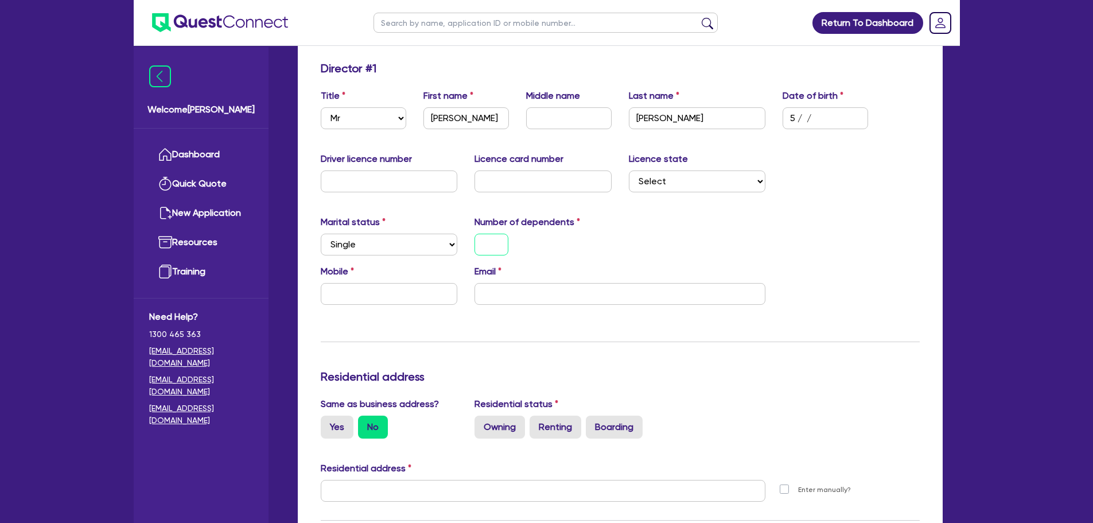
click at [499, 243] on input "text" at bounding box center [492, 245] width 34 height 22
click at [370, 283] on input "text" at bounding box center [389, 294] width 137 height 22
click at [540, 298] on input "email" at bounding box center [620, 294] width 291 height 22
click at [526, 290] on input "email" at bounding box center [620, 294] width 291 height 22
paste input "[EMAIL_ADDRESS][DOMAIN_NAME]"
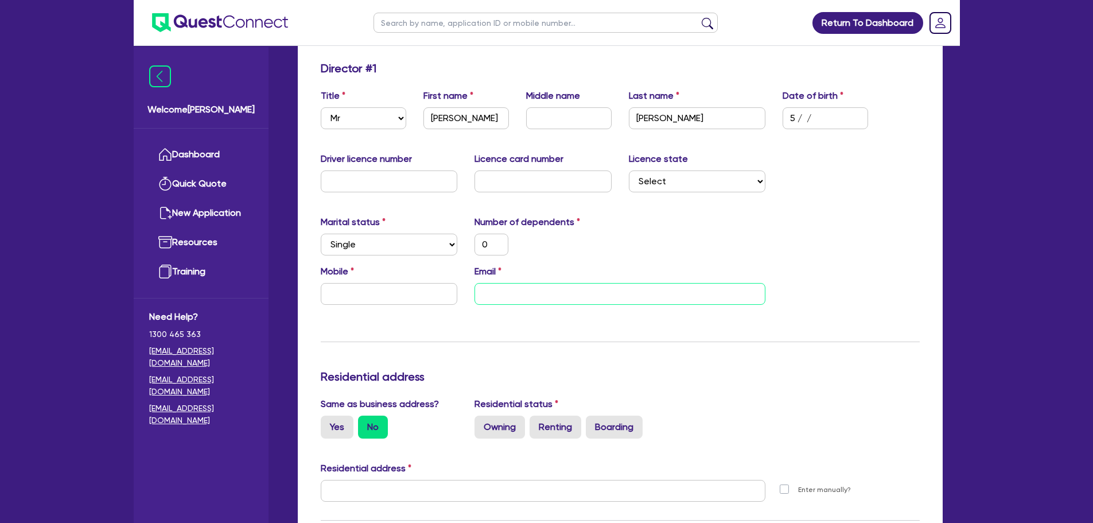
type input "0"
type input "[EMAIL_ADDRESS][DOMAIN_NAME]"
click at [352, 298] on input "text" at bounding box center [389, 294] width 137 height 22
type input "0"
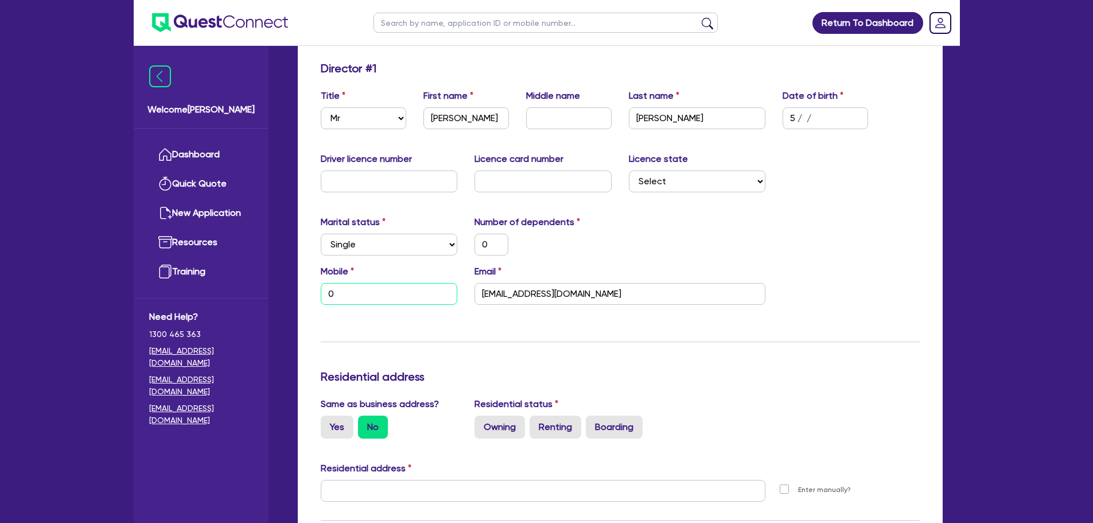
type input "0"
type input "04"
type input "0"
type input "040"
type input "0"
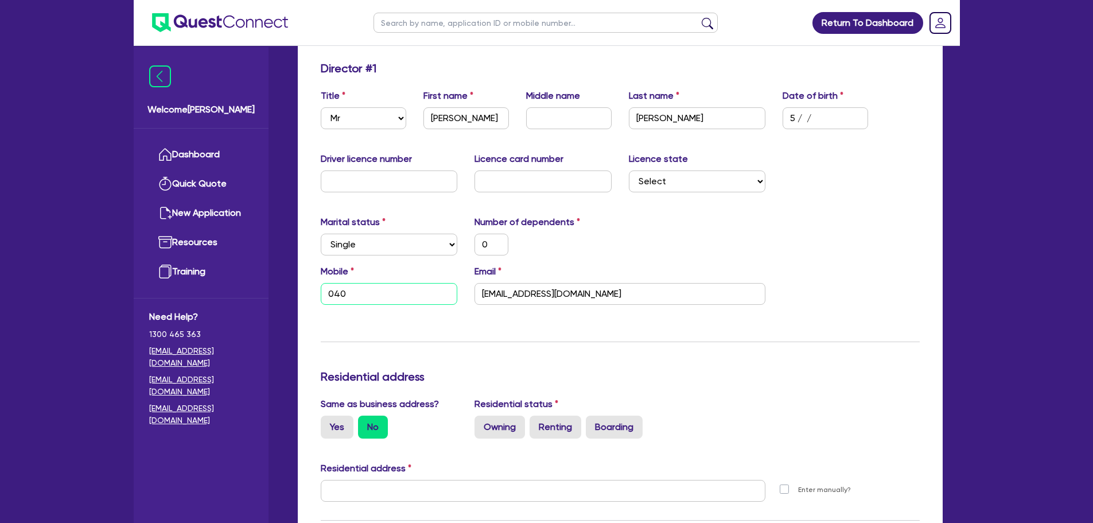
type input "0400"
type input "0"
type input "0400 9"
type input "0"
type input "0400 99"
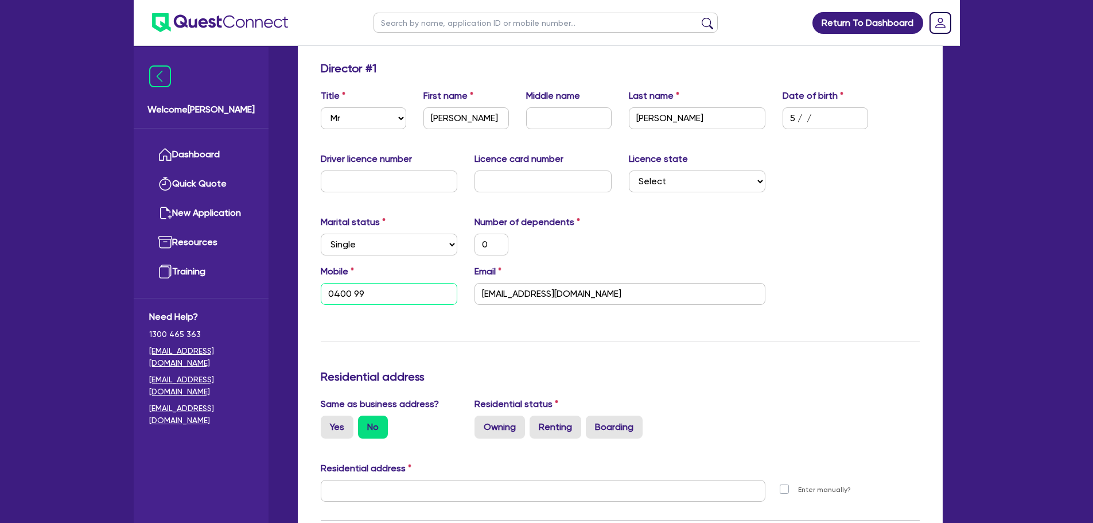
type input "0"
type input "0400 999"
type input "0"
type input "0400 999 65"
type input "0"
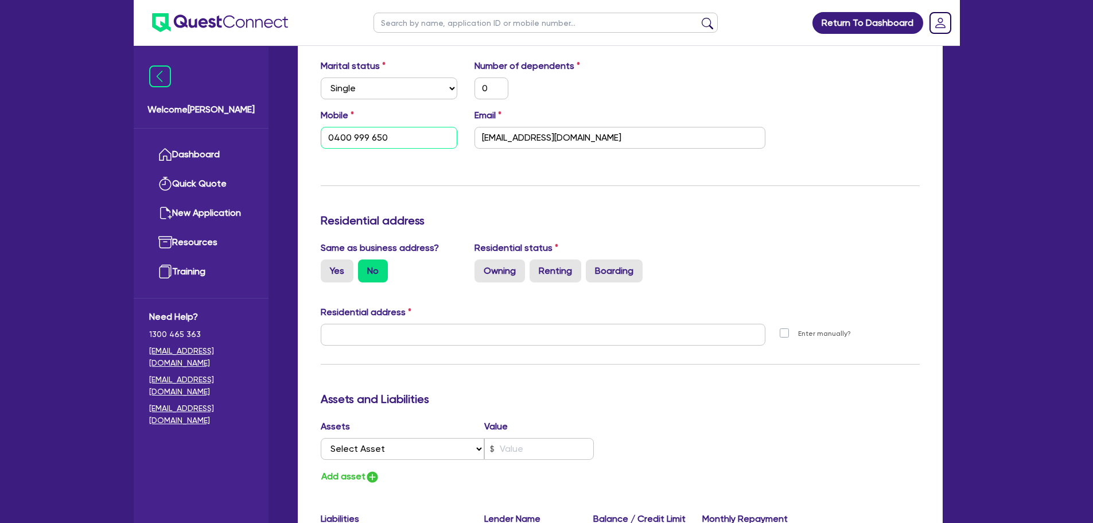
scroll to position [344, 0]
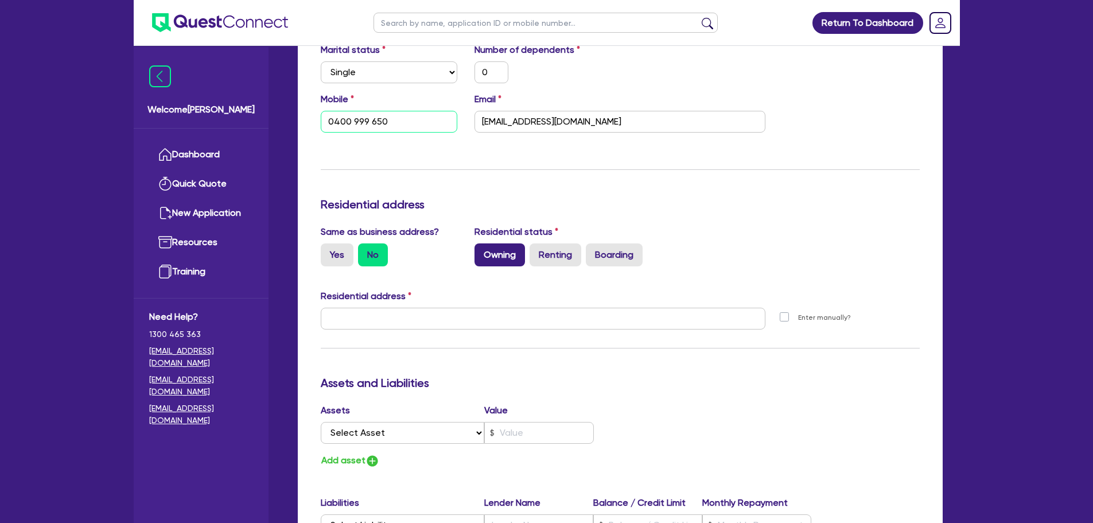
type input "0400 999 650"
click at [492, 259] on label "Owning" at bounding box center [500, 254] width 51 height 23
click at [482, 251] on input "Owning" at bounding box center [478, 246] width 7 height 7
radio input "true"
type input "0"
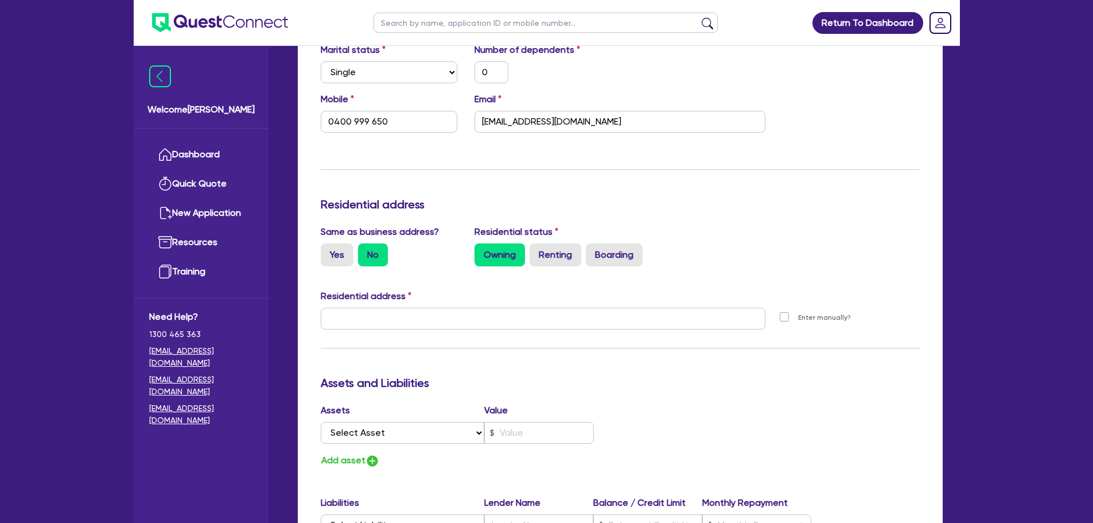
type input "0400 999 650"
click at [569, 257] on label "Renting" at bounding box center [556, 254] width 52 height 23
click at [537, 251] on input "Renting" at bounding box center [533, 246] width 7 height 7
radio input "true"
type input "0"
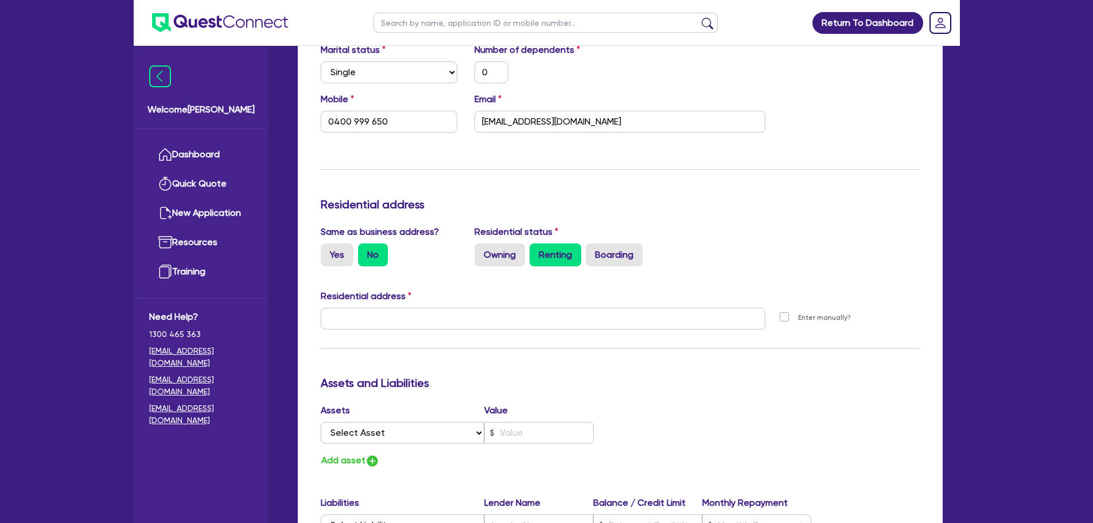
type input "0400 999 650"
click at [335, 253] on label "Yes" at bounding box center [337, 254] width 33 height 23
click at [328, 251] on input "Yes" at bounding box center [324, 246] width 7 height 7
radio input "true"
type input "0"
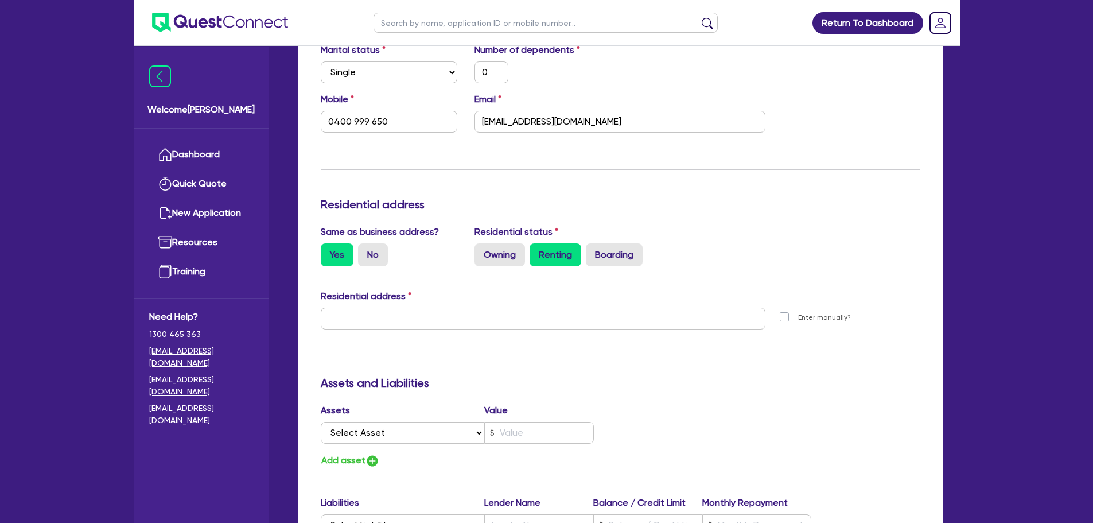
type input "0400 999 650"
type input "[STREET_ADDRESS]"
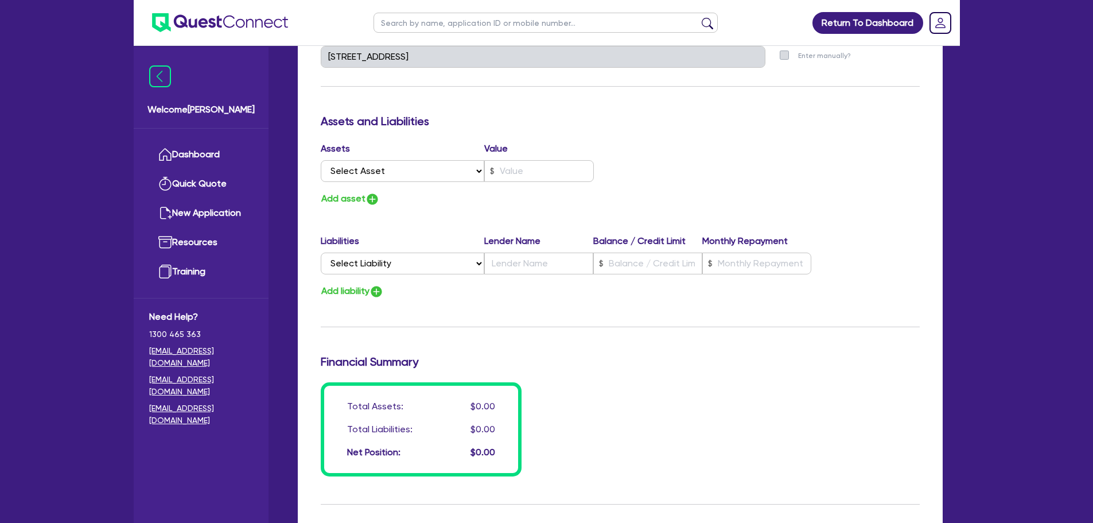
scroll to position [574, 0]
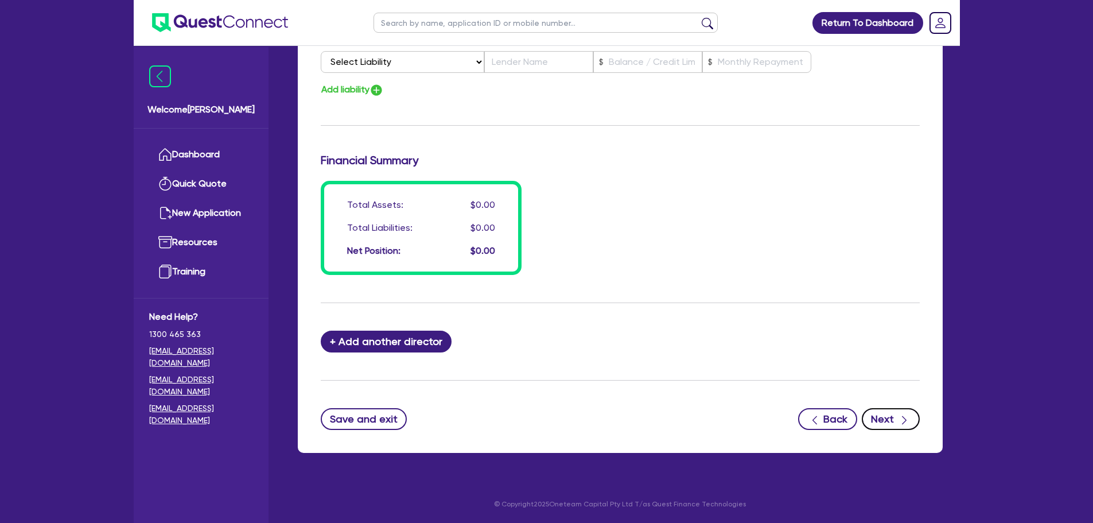
click at [883, 422] on button "Next" at bounding box center [891, 419] width 58 height 22
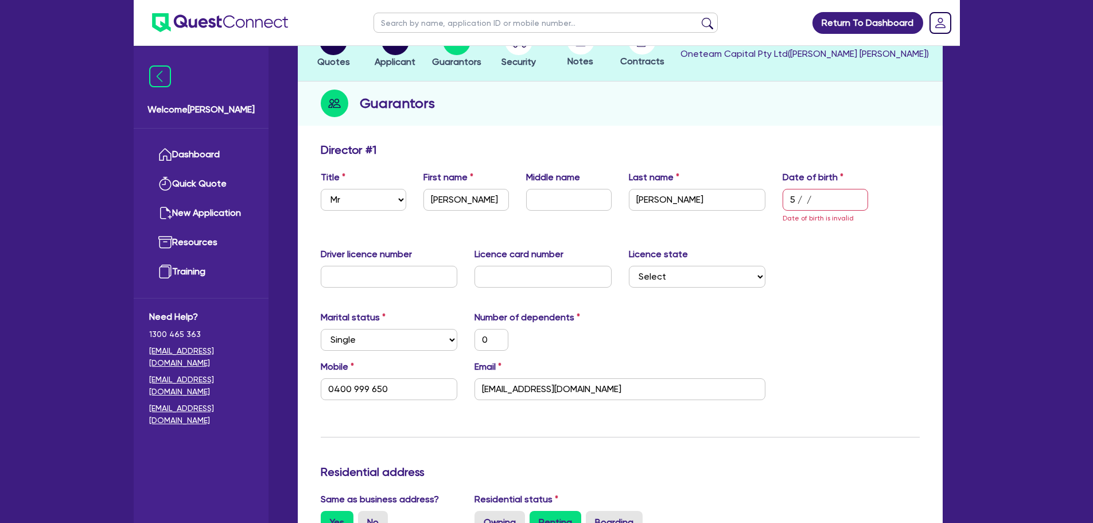
scroll to position [172, 0]
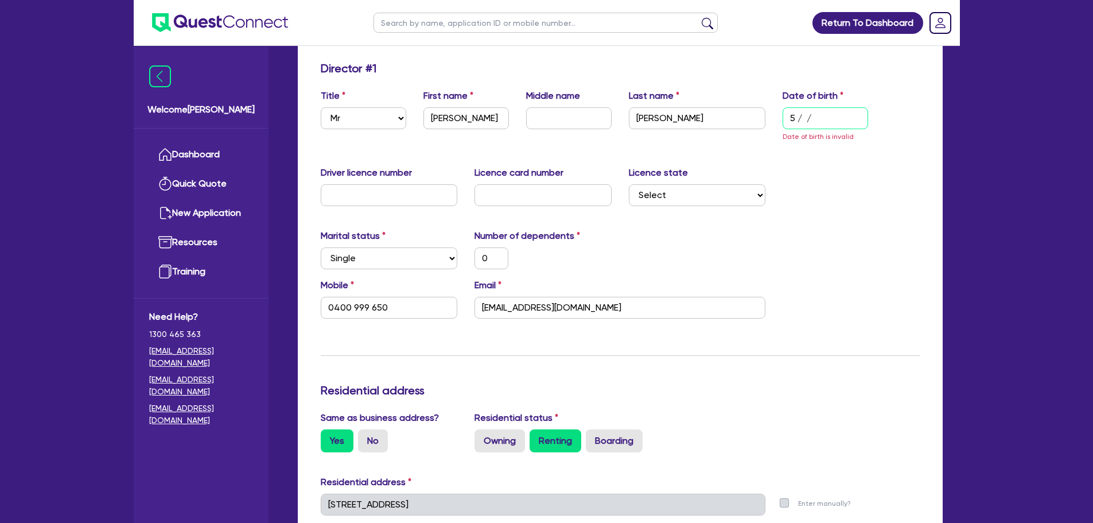
click at [808, 125] on input "5 / /" at bounding box center [826, 118] width 86 height 22
type input "5 / /"
click at [748, 171] on div "Licence state Select [GEOGRAPHIC_DATA] [GEOGRAPHIC_DATA] [GEOGRAPHIC_DATA] [GEO…" at bounding box center [697, 186] width 154 height 40
drag, startPoint x: 709, startPoint y: 193, endPoint x: 753, endPoint y: 177, distance: 47.0
click at [709, 193] on select "Select [GEOGRAPHIC_DATA] [GEOGRAPHIC_DATA] [GEOGRAPHIC_DATA] [GEOGRAPHIC_DATA] …" at bounding box center [697, 195] width 137 height 22
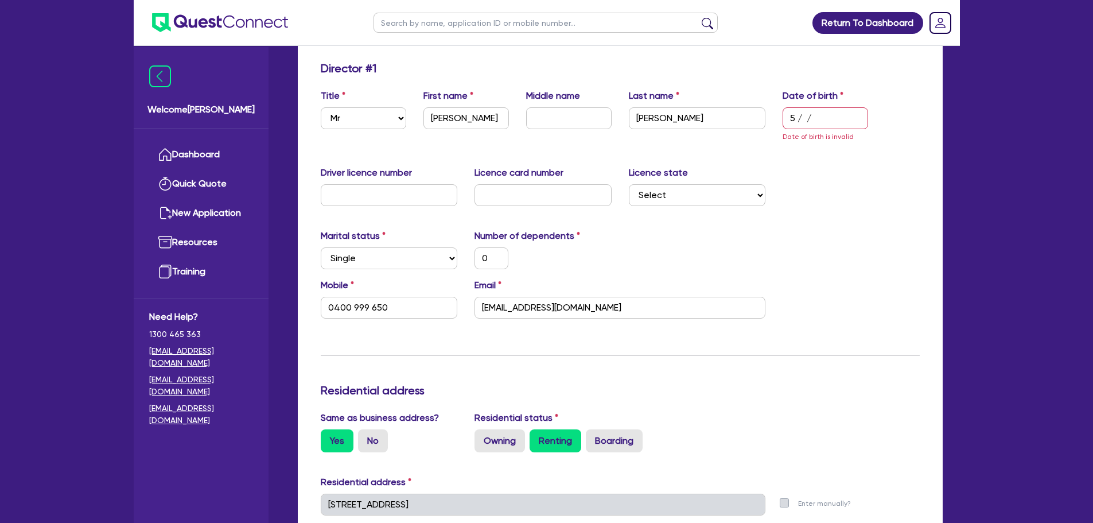
click at [673, 166] on label "Licence state" at bounding box center [658, 173] width 59 height 14
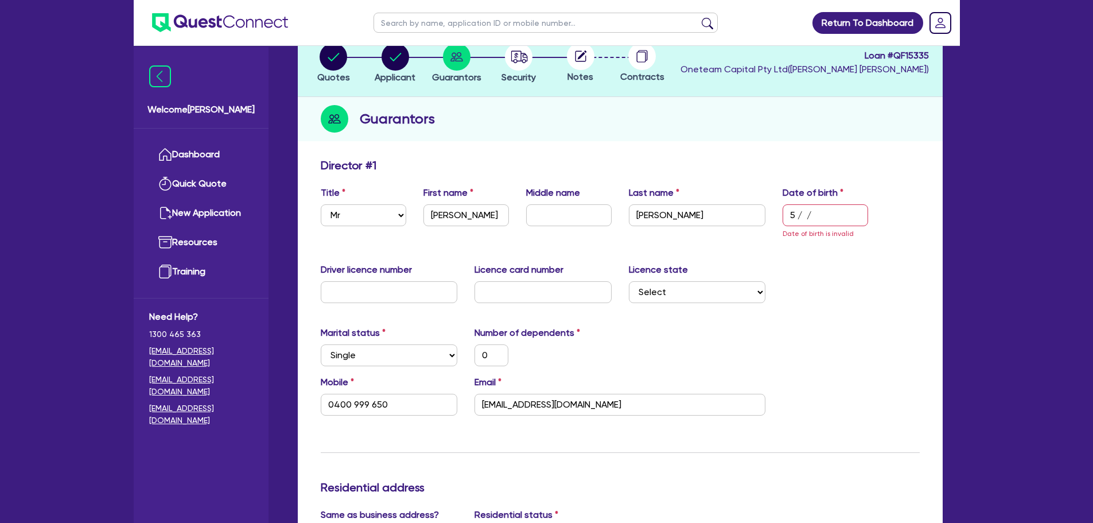
scroll to position [0, 0]
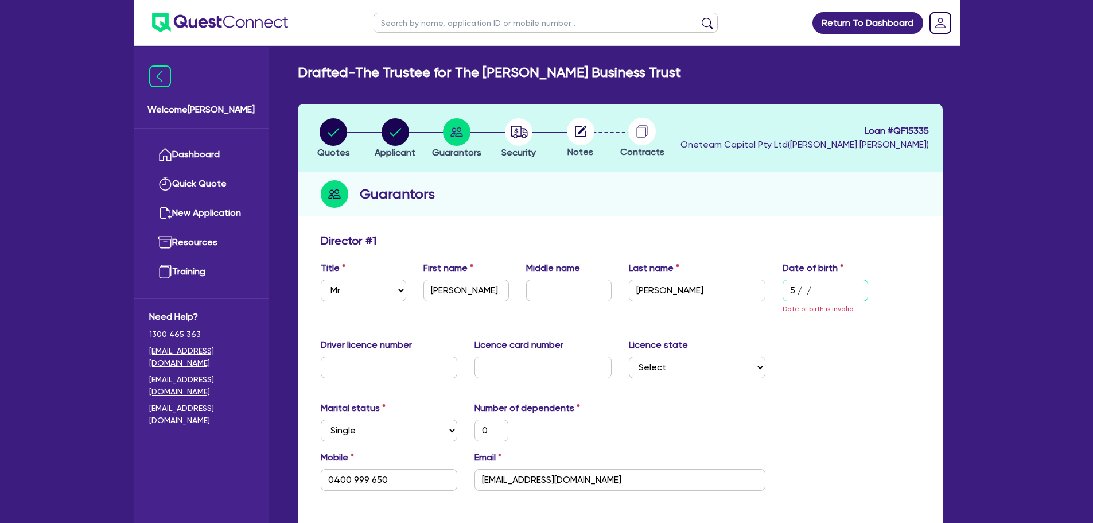
click at [819, 287] on input "5 / /" at bounding box center [826, 291] width 86 height 22
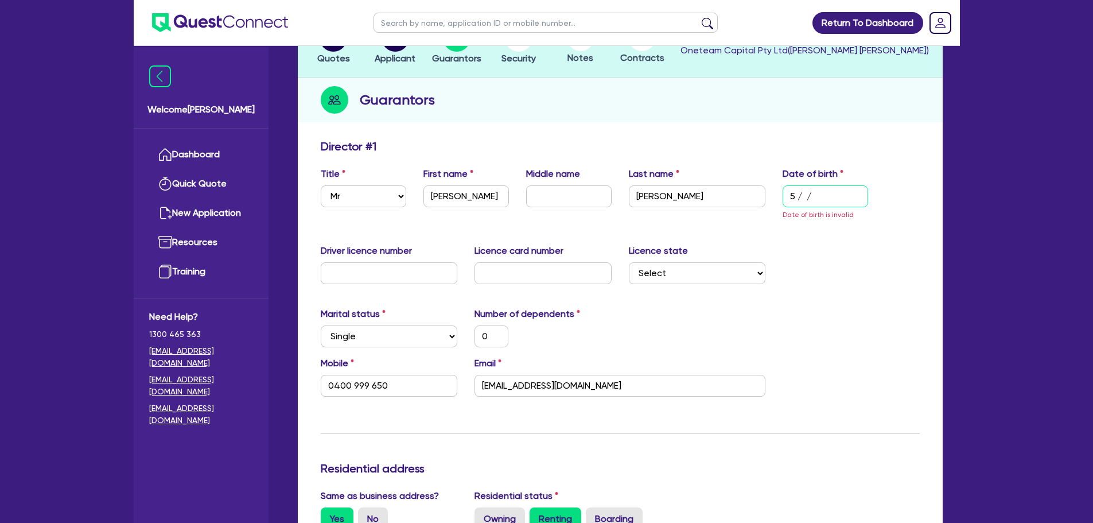
scroll to position [57, 0]
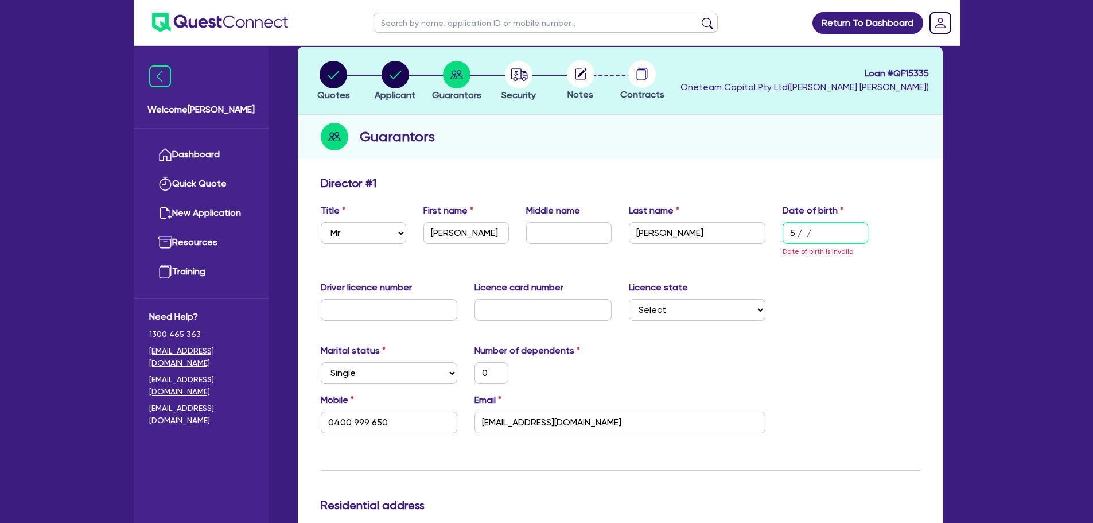
type input "0"
type input "0400 999 650"
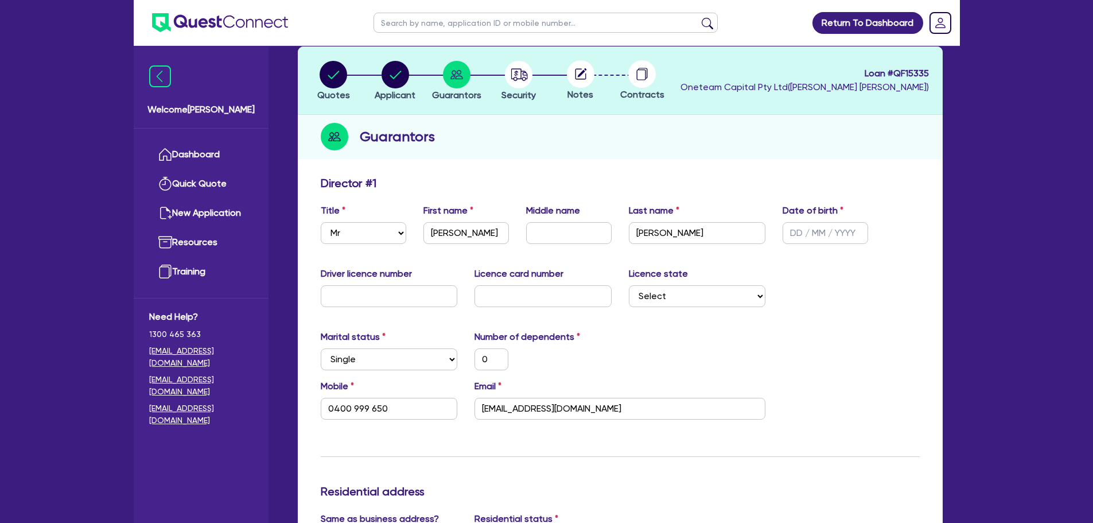
click at [840, 285] on div "Driver licence number Licence card number Licence state Select [GEOGRAPHIC_DATA…" at bounding box center [620, 291] width 616 height 49
click at [829, 236] on input "text" at bounding box center [826, 233] width 86 height 22
type input "0 / /"
type input "0"
type input "0400 999 650"
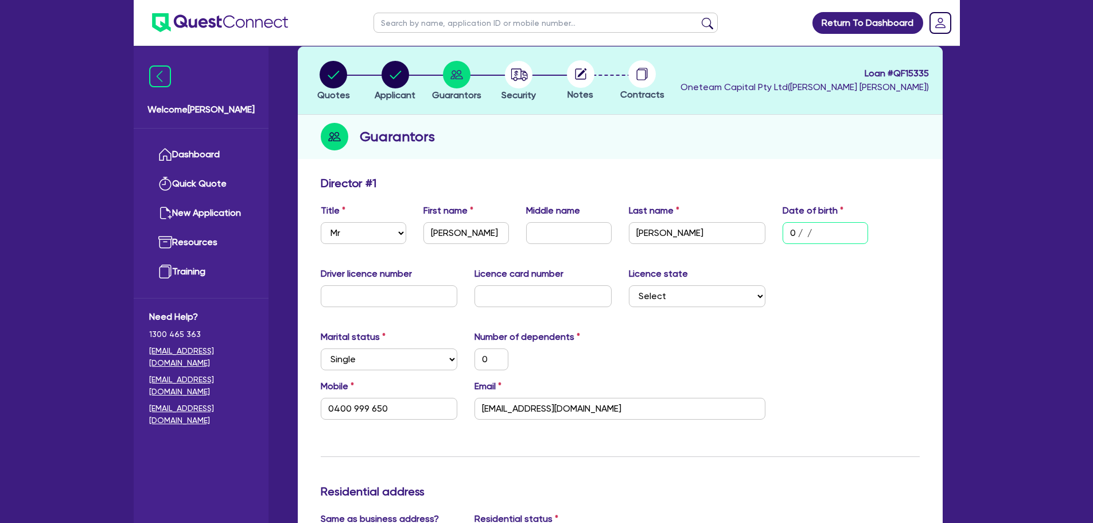
type input "05/ /"
type input "0"
type input "0400 999 650"
type input "05/0 /"
type input "0"
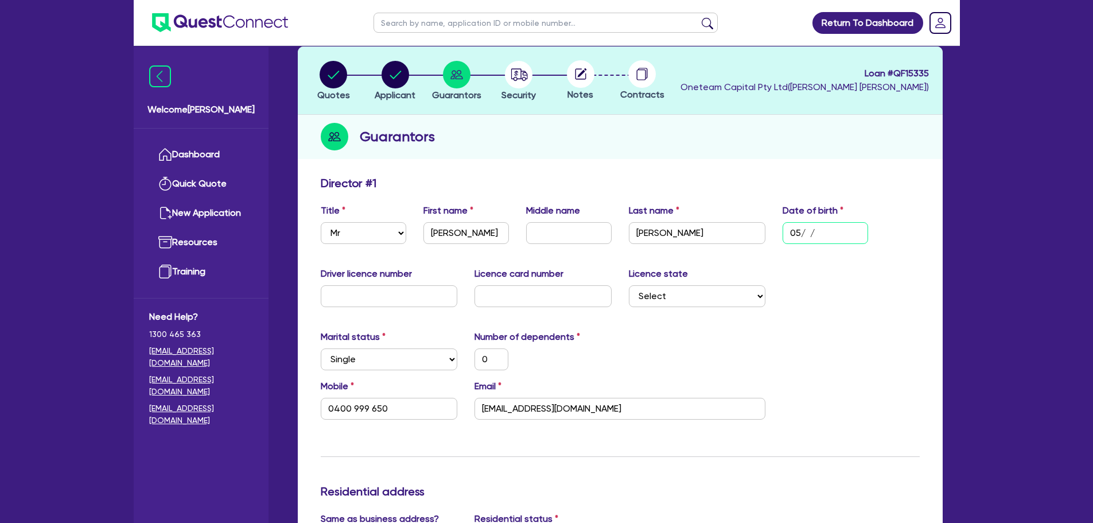
type input "0400 999 650"
type input "05/01/"
type input "0"
type input "0400 999 650"
type input "05/01/1"
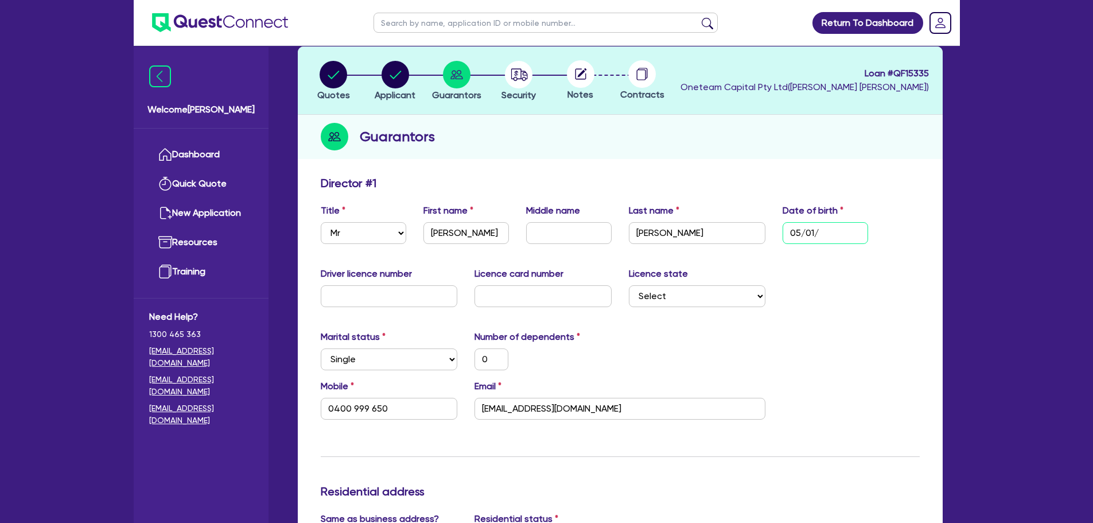
type input "0"
type input "0400 999 650"
type input "[DATE]"
type input "0"
type input "0400 999 650"
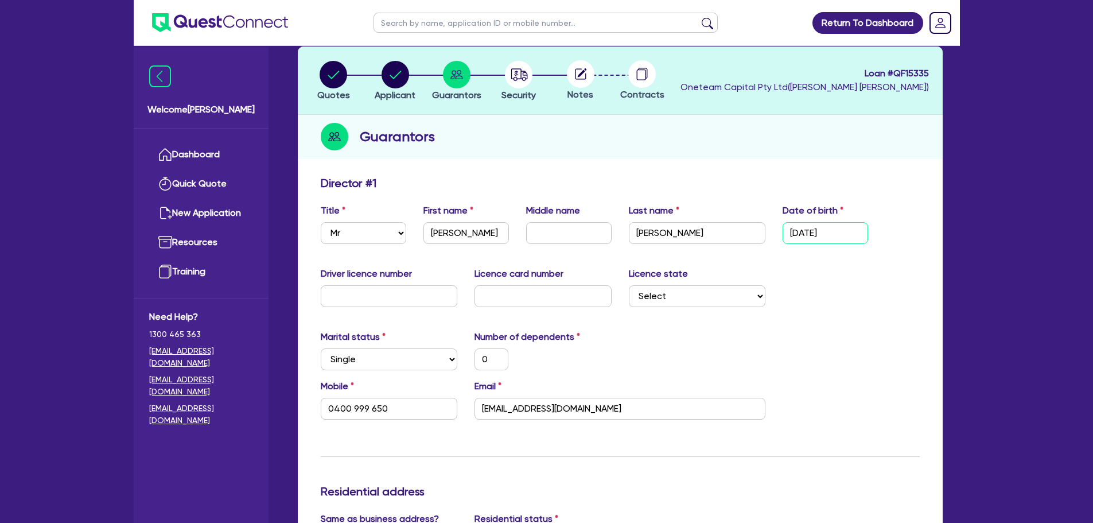
type input "05/01/199"
type input "0"
type input "0400 999 650"
type input "[DATE]"
type input "0"
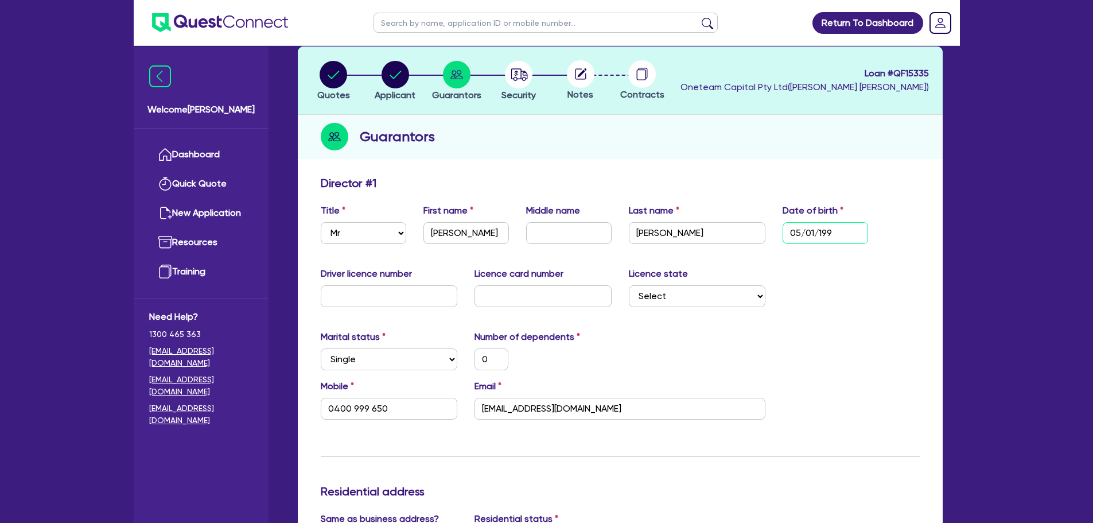
type input "0400 999 650"
type input "[DATE]"
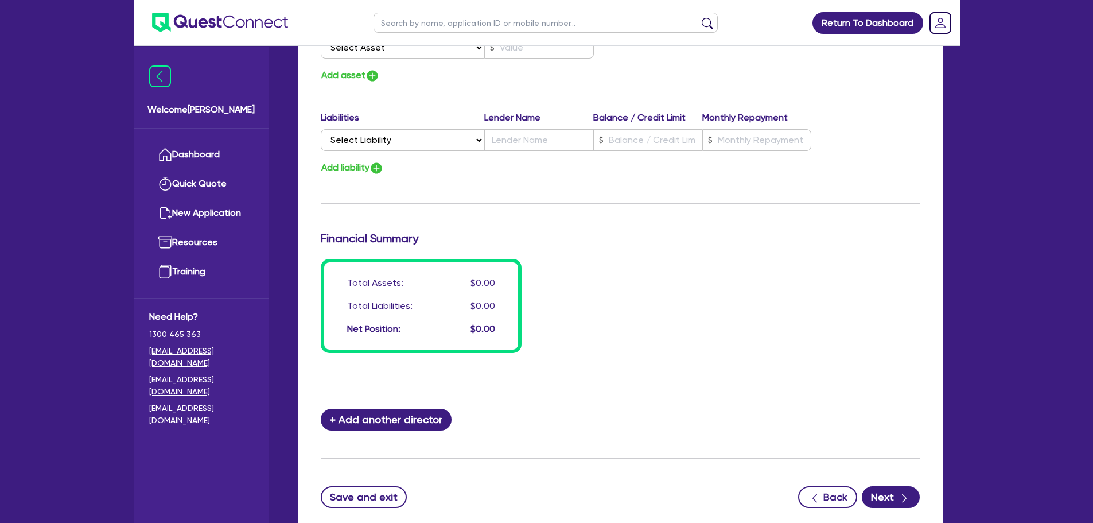
scroll to position [808, 0]
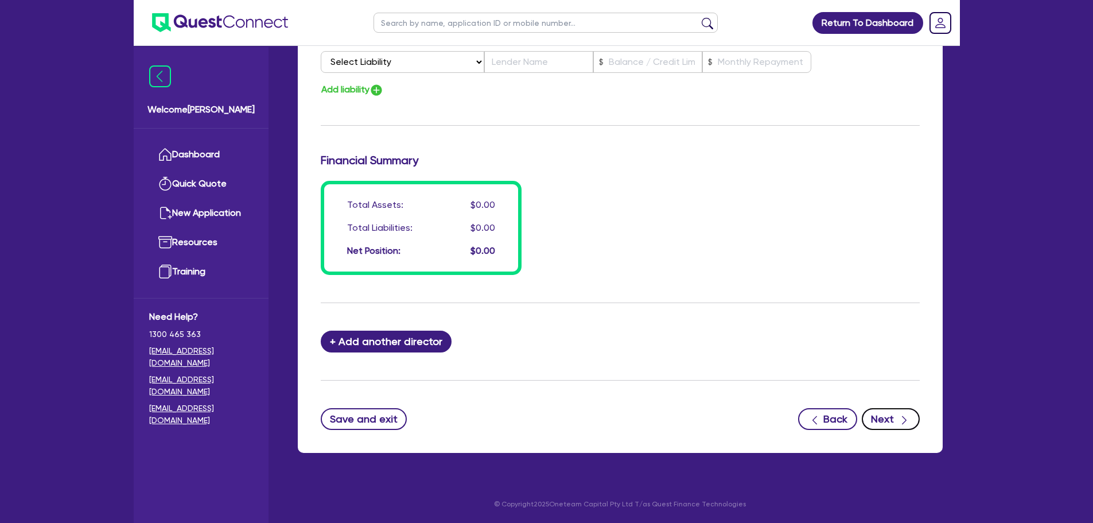
click at [894, 422] on button "Next" at bounding box center [891, 419] width 58 height 22
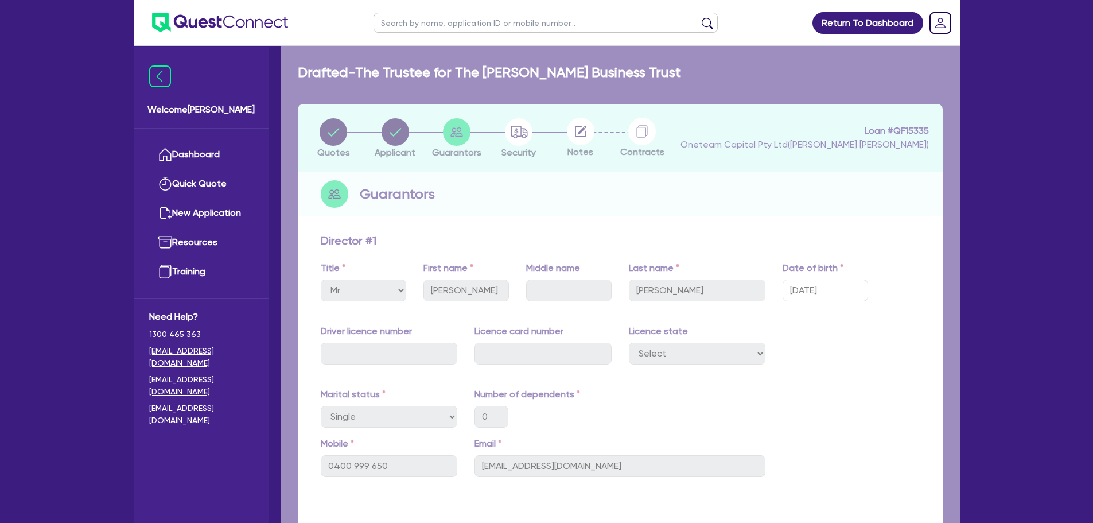
select select "CARS_AND_LIGHT_TRUCKS"
select select "PASSENGER_VEHICLES"
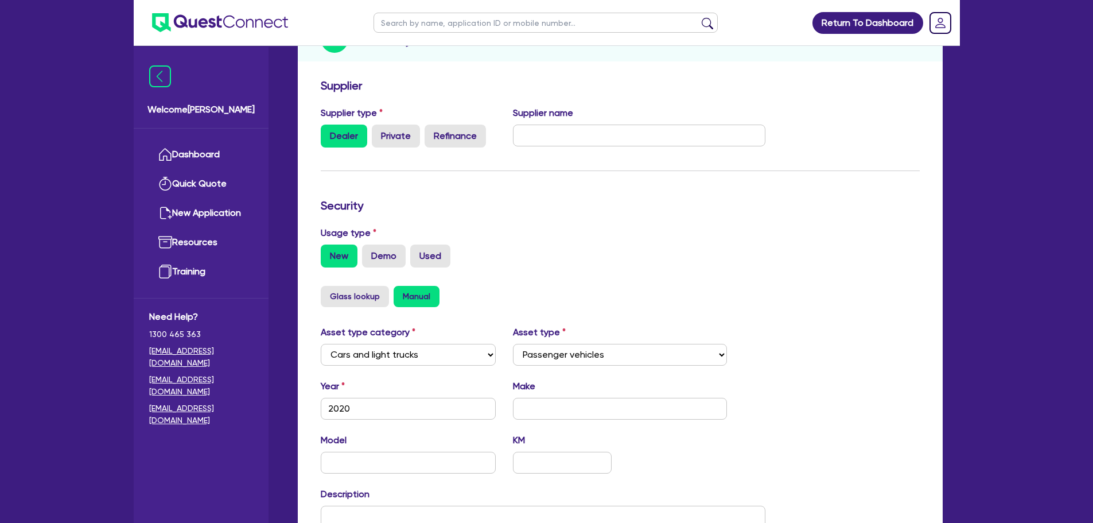
scroll to position [287, 0]
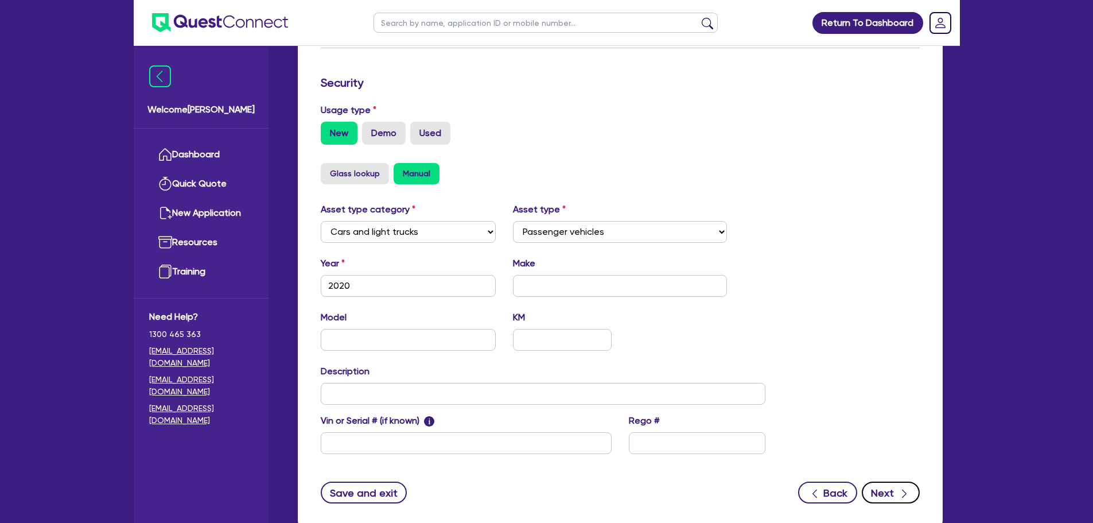
click at [898, 490] on div "button" at bounding box center [904, 493] width 13 height 14
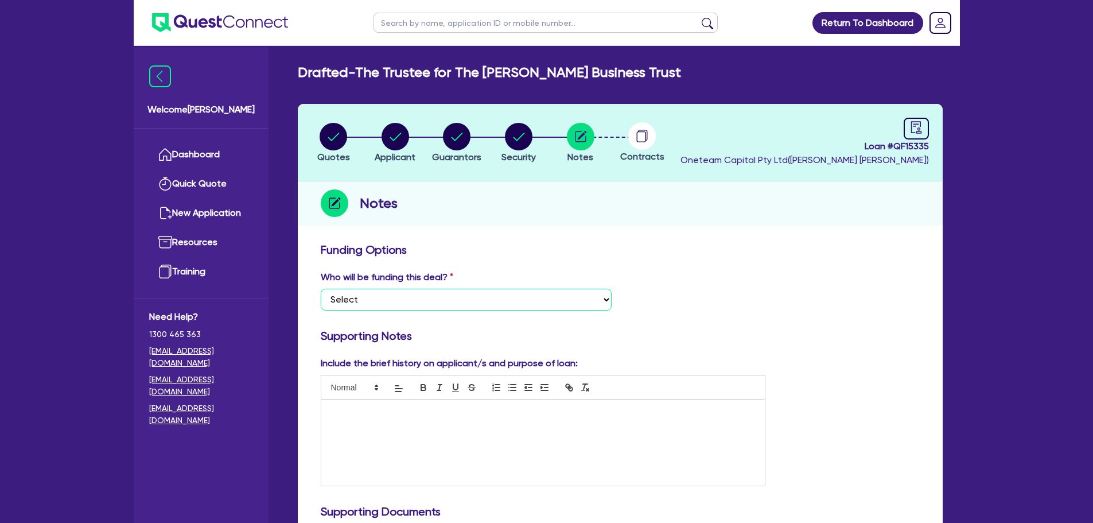
click at [511, 302] on select "Select I want Quest to fund 100% I will fund 100% I will co-fund with Quest Oth…" at bounding box center [466, 300] width 291 height 22
select select "Other"
click at [321, 289] on select "Select I want Quest to fund 100% I will fund 100% I will co-fund with Quest Oth…" at bounding box center [466, 300] width 291 height 22
click at [476, 416] on p at bounding box center [543, 411] width 427 height 10
click at [459, 137] on icon "button" at bounding box center [457, 137] width 11 height 8
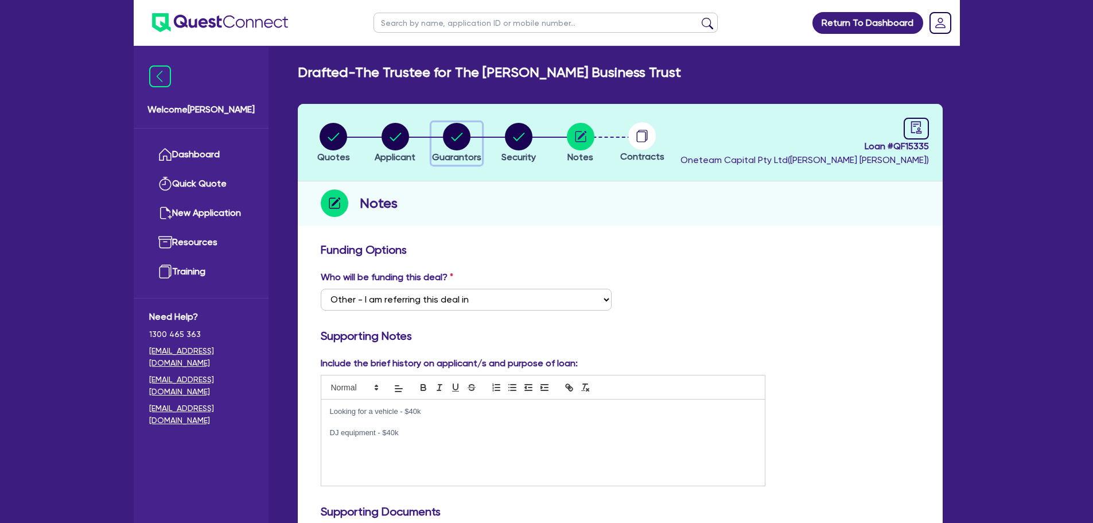
select select "MR"
select select "[GEOGRAPHIC_DATA]"
select select "SINGLE"
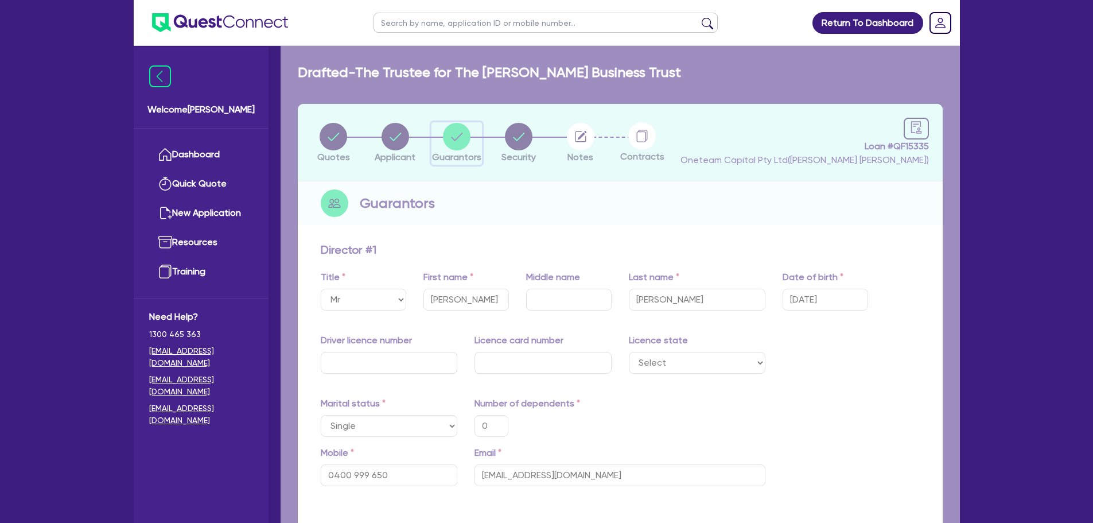
type input "0"
type input "0400 999 650"
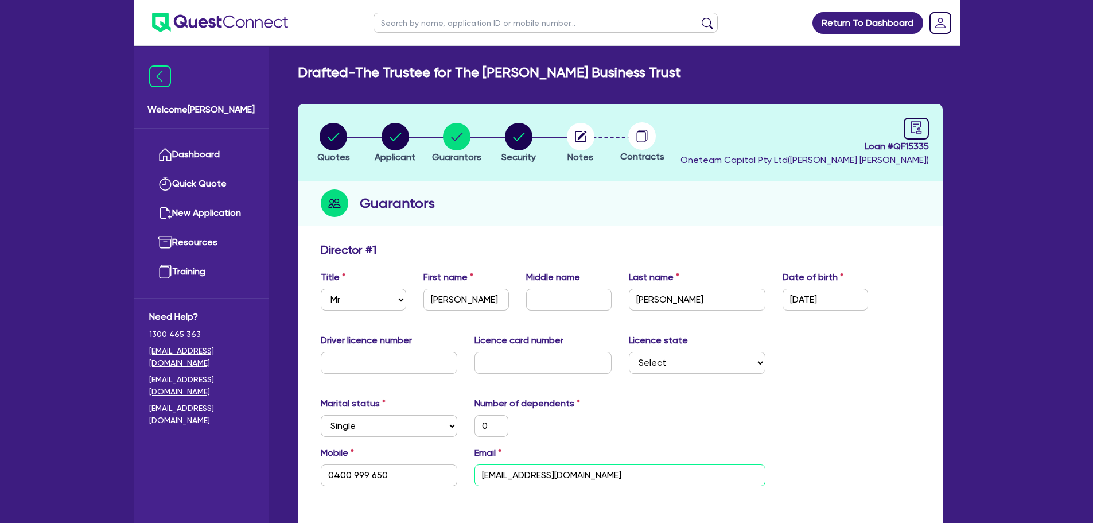
drag, startPoint x: 592, startPoint y: 475, endPoint x: 446, endPoint y: 482, distance: 146.5
click at [446, 482] on div "Mobile [PHONE_NUMBER] Email [EMAIL_ADDRESS][DOMAIN_NAME]" at bounding box center [620, 470] width 616 height 49
click at [580, 133] on circle "button" at bounding box center [581, 137] width 28 height 28
select select "Other"
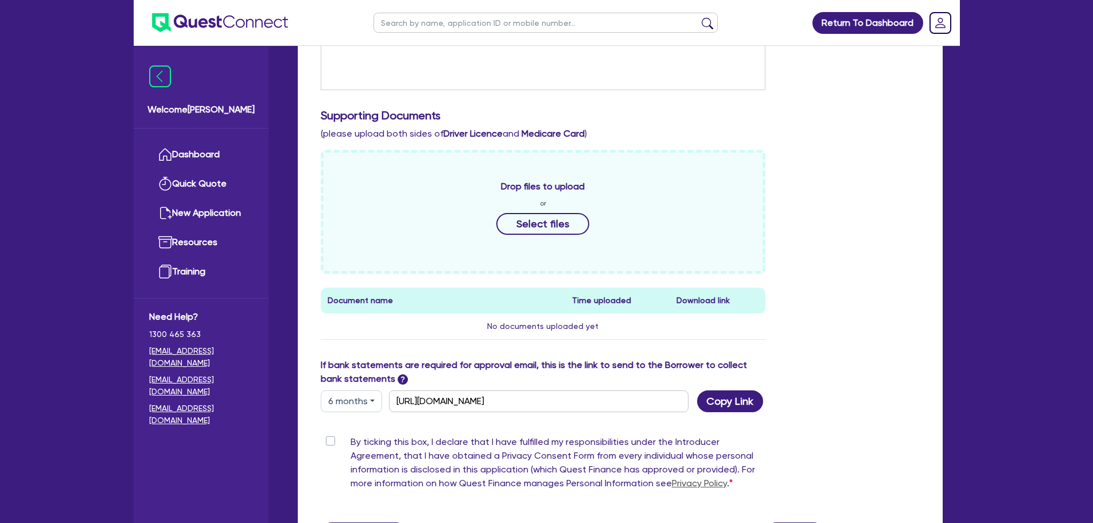
scroll to position [459, 0]
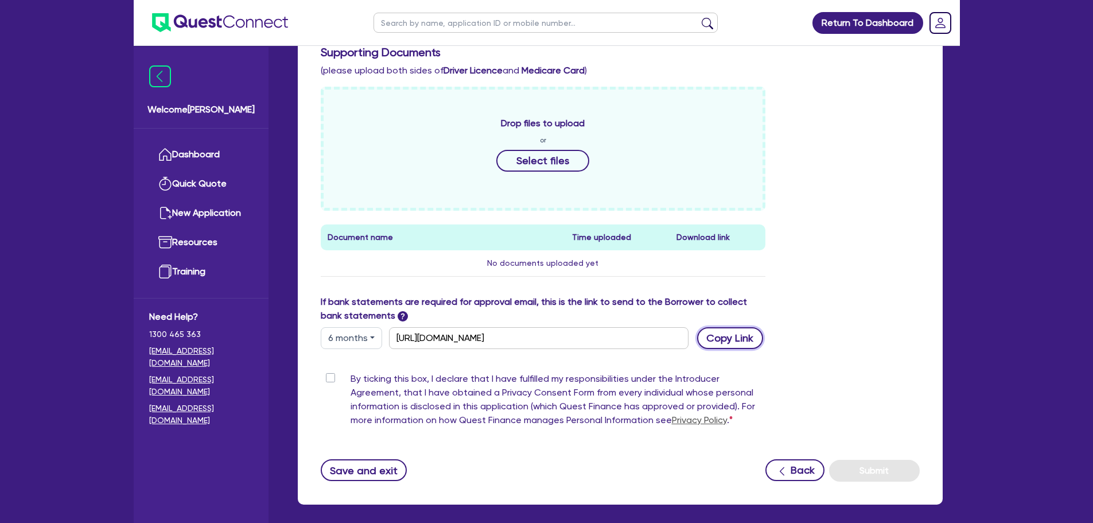
click at [731, 336] on button "Copy Link" at bounding box center [730, 338] width 66 height 22
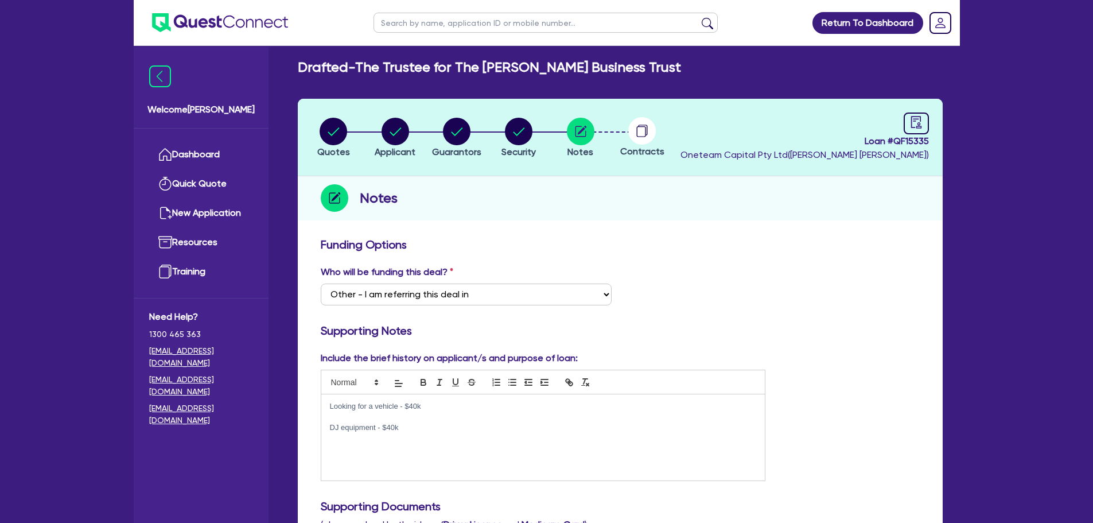
scroll to position [0, 0]
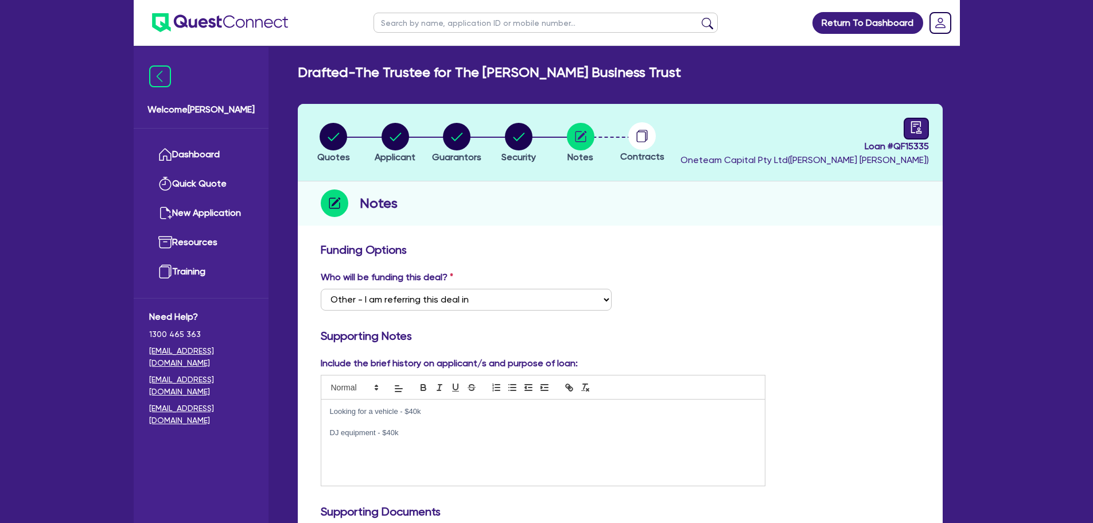
click at [918, 133] on icon "audit" at bounding box center [916, 127] width 10 height 12
select select "DRAFTED_NEW"
select select "Other"
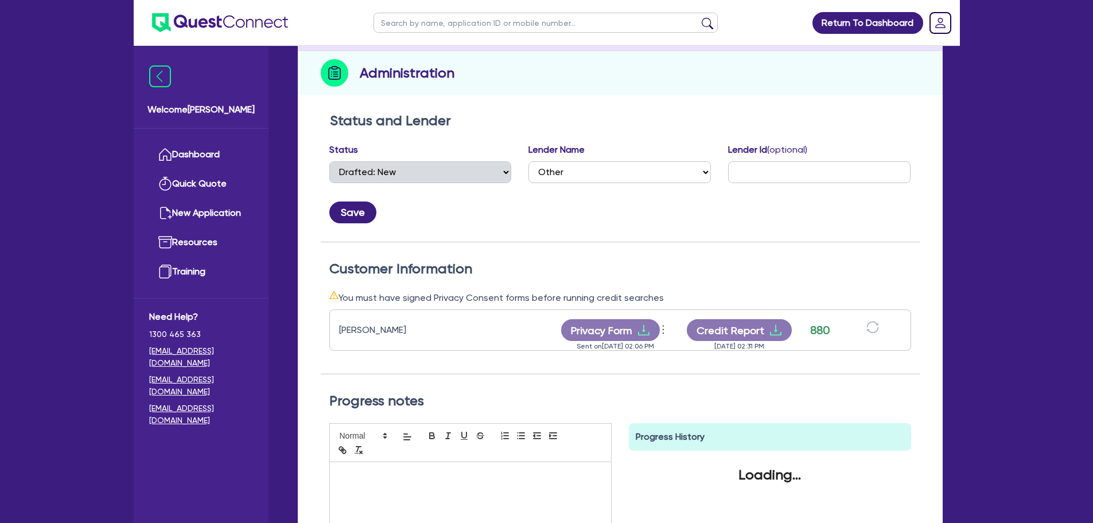
scroll to position [230, 0]
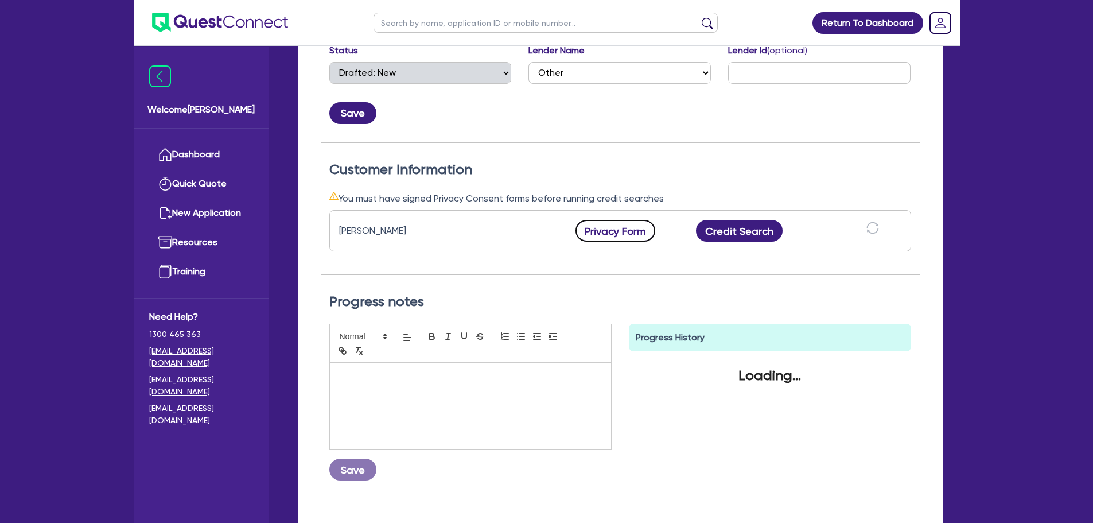
click at [620, 234] on button "Privacy Form" at bounding box center [616, 231] width 80 height 22
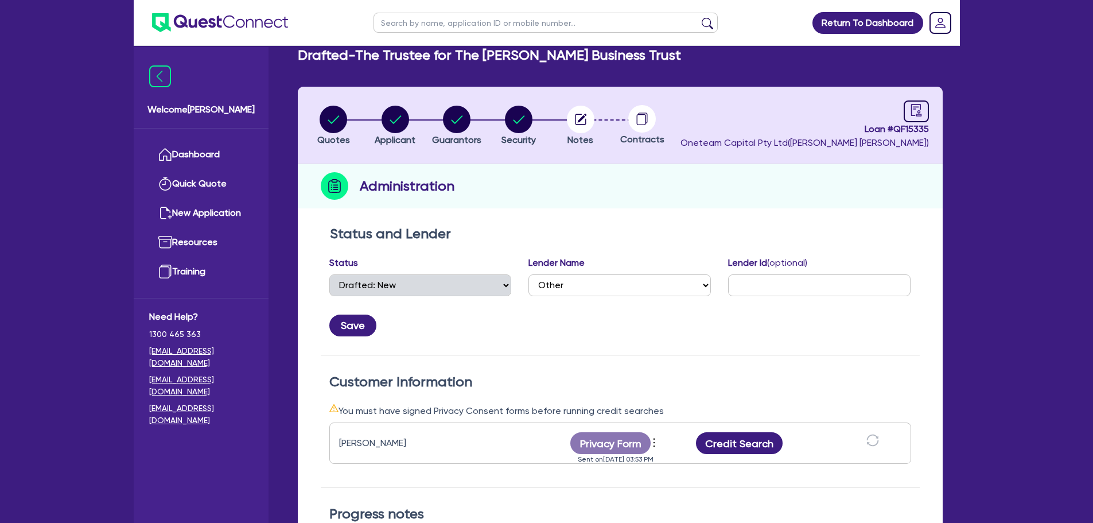
scroll to position [0, 0]
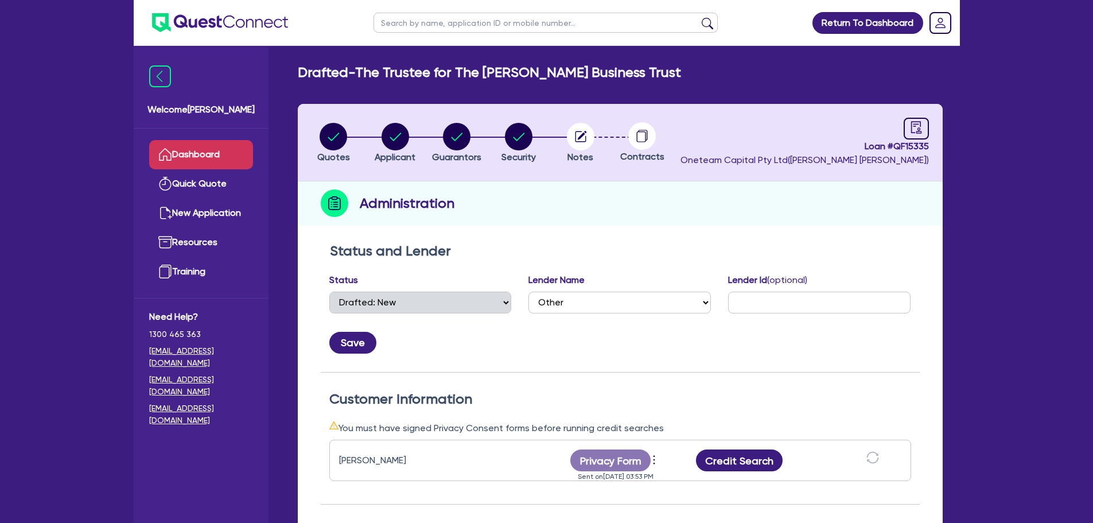
click at [215, 159] on link "Dashboard" at bounding box center [201, 154] width 104 height 29
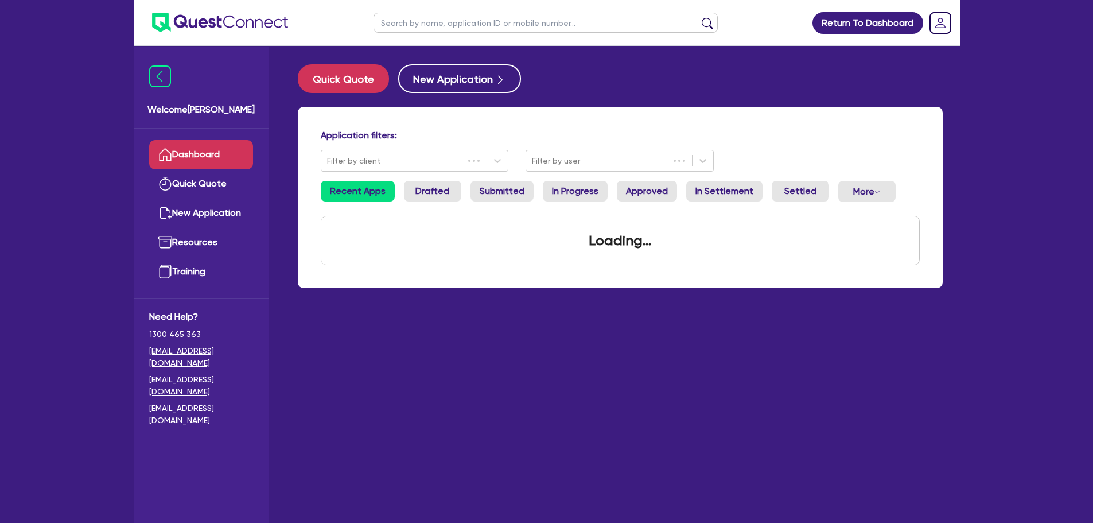
click at [427, 17] on input "text" at bounding box center [546, 23] width 344 height 20
click at [699, 17] on button "submit" at bounding box center [708, 25] width 18 height 16
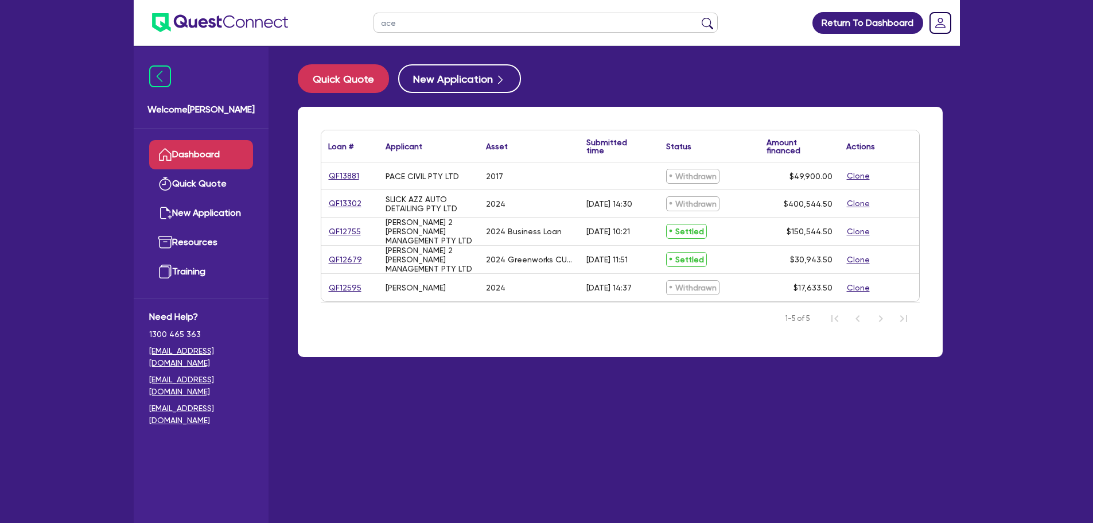
click at [424, 20] on input "ace" at bounding box center [546, 23] width 344 height 20
drag, startPoint x: 424, startPoint y: 21, endPoint x: 374, endPoint y: 27, distance: 49.8
click at [374, 27] on input "ace" at bounding box center [546, 23] width 344 height 20
type input "[PERSON_NAME]"
click at [699, 17] on button "submit" at bounding box center [708, 25] width 18 height 16
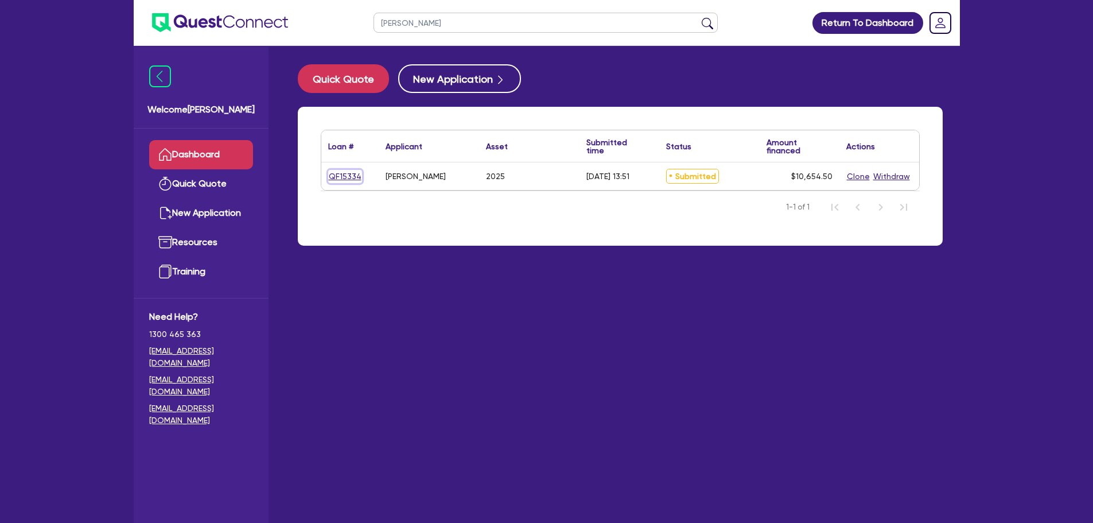
click at [348, 179] on link "QF15334" at bounding box center [345, 176] width 34 height 13
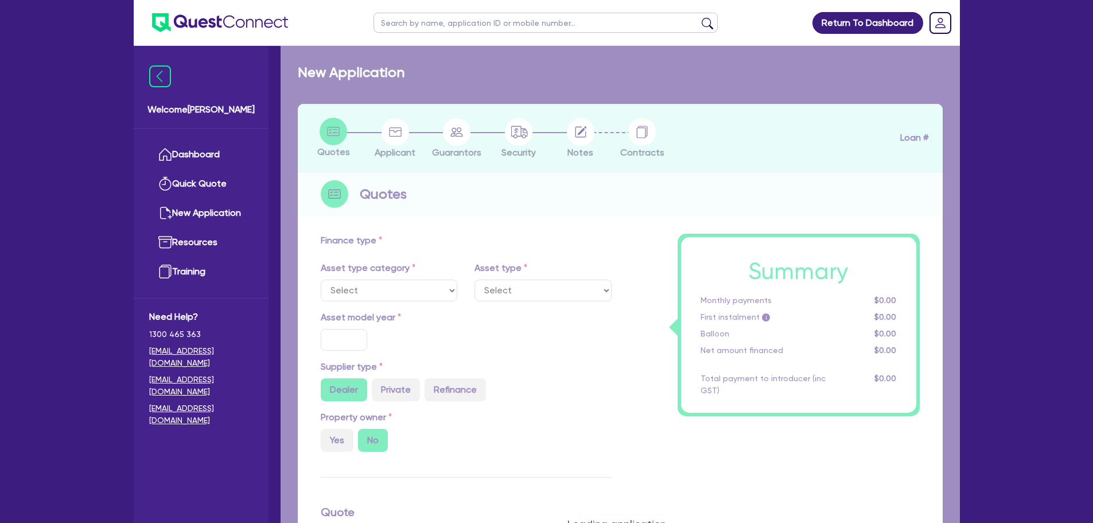
select select "PRIMARY_ASSETS"
type input "2025"
type input "10,000"
type input "12"
select select "LANDSCAPING_AND_GREENKEEPING"
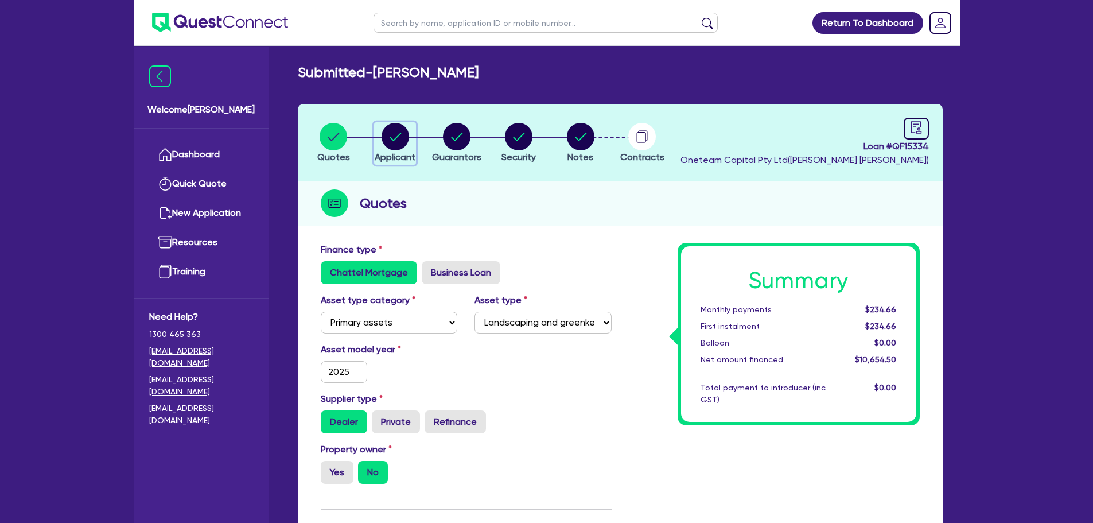
click at [405, 145] on circle "button" at bounding box center [396, 137] width 28 height 28
select select "SOLE_TRADER"
select select "BUILDING_CONSTRUCTION"
select select "TRADES_SERVICES_CONSUMERS"
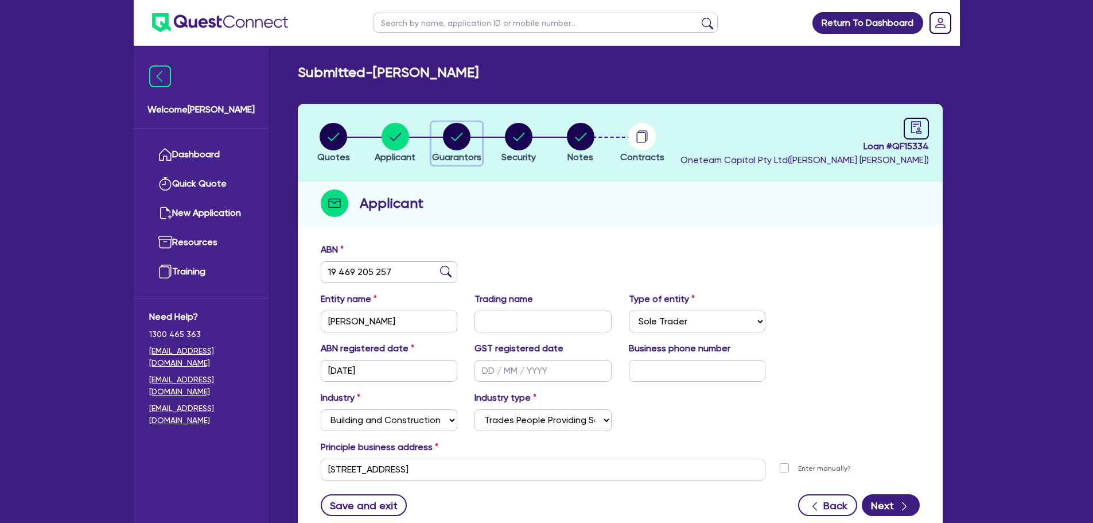
click at [453, 138] on icon "button" at bounding box center [457, 137] width 28 height 28
select select "MR"
select select "MARRIED"
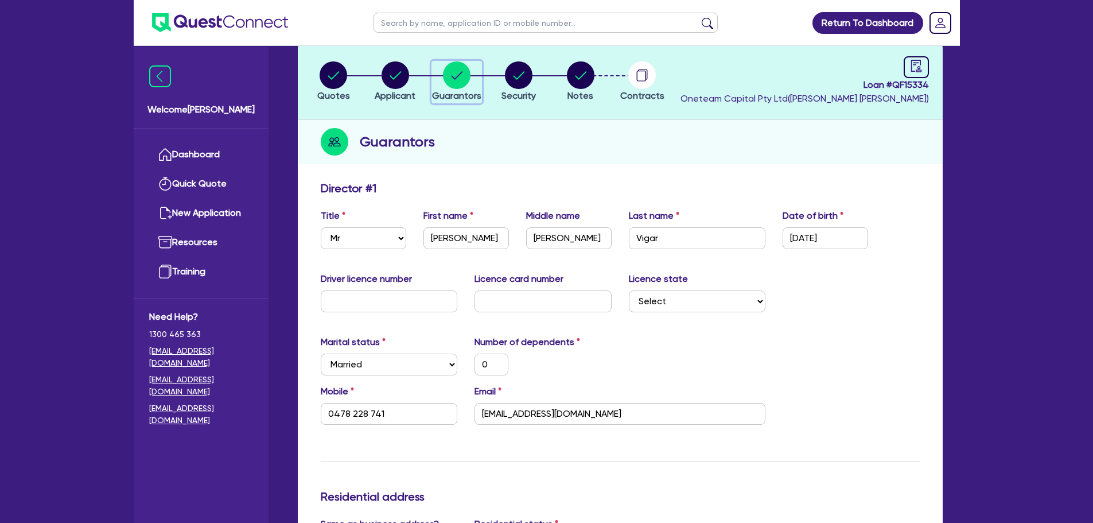
scroll to position [115, 0]
